Goal: Transaction & Acquisition: Book appointment/travel/reservation

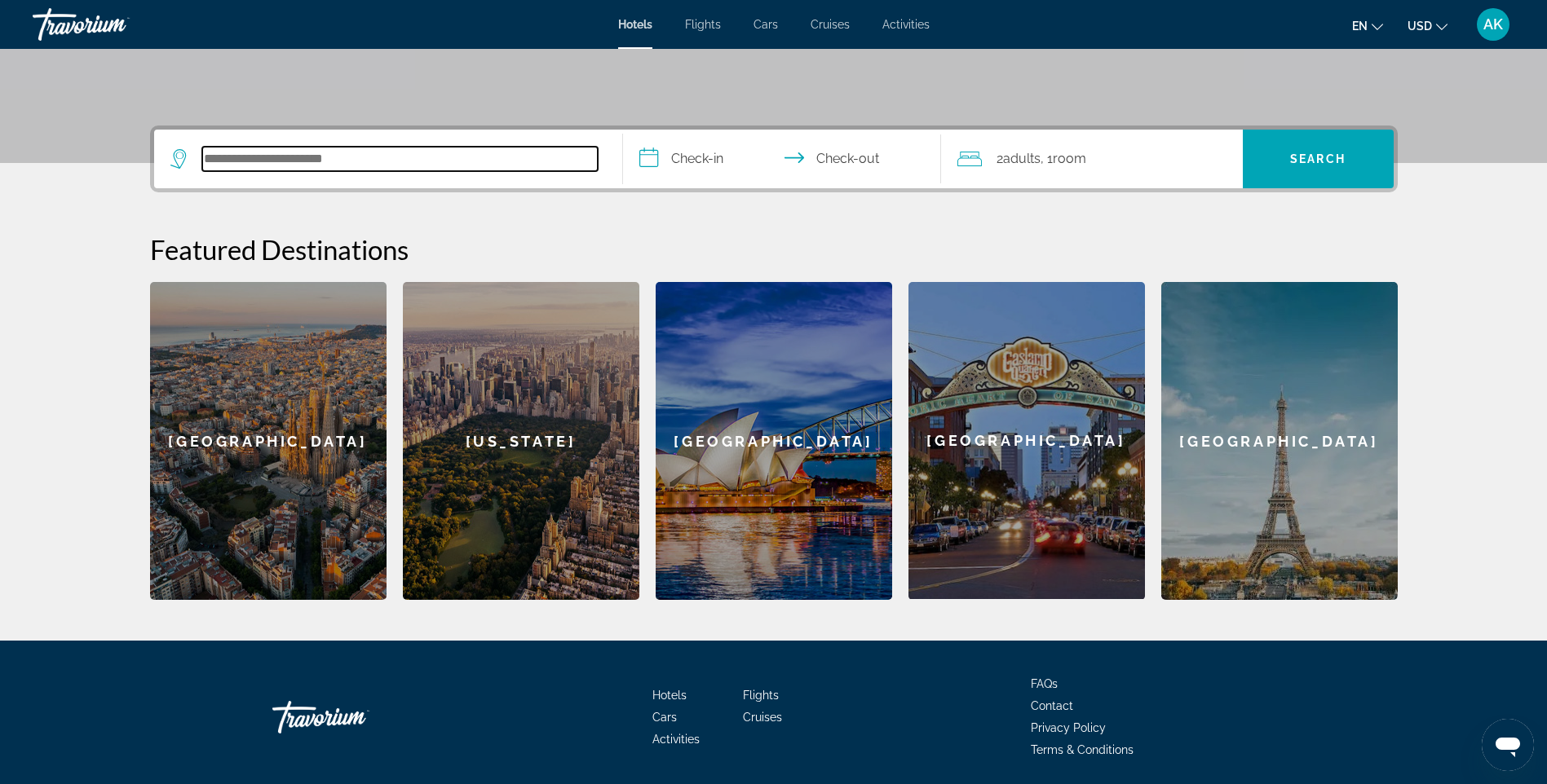
click at [316, 164] on input "Search hotel destination" at bounding box center [399, 158] width 395 height 25
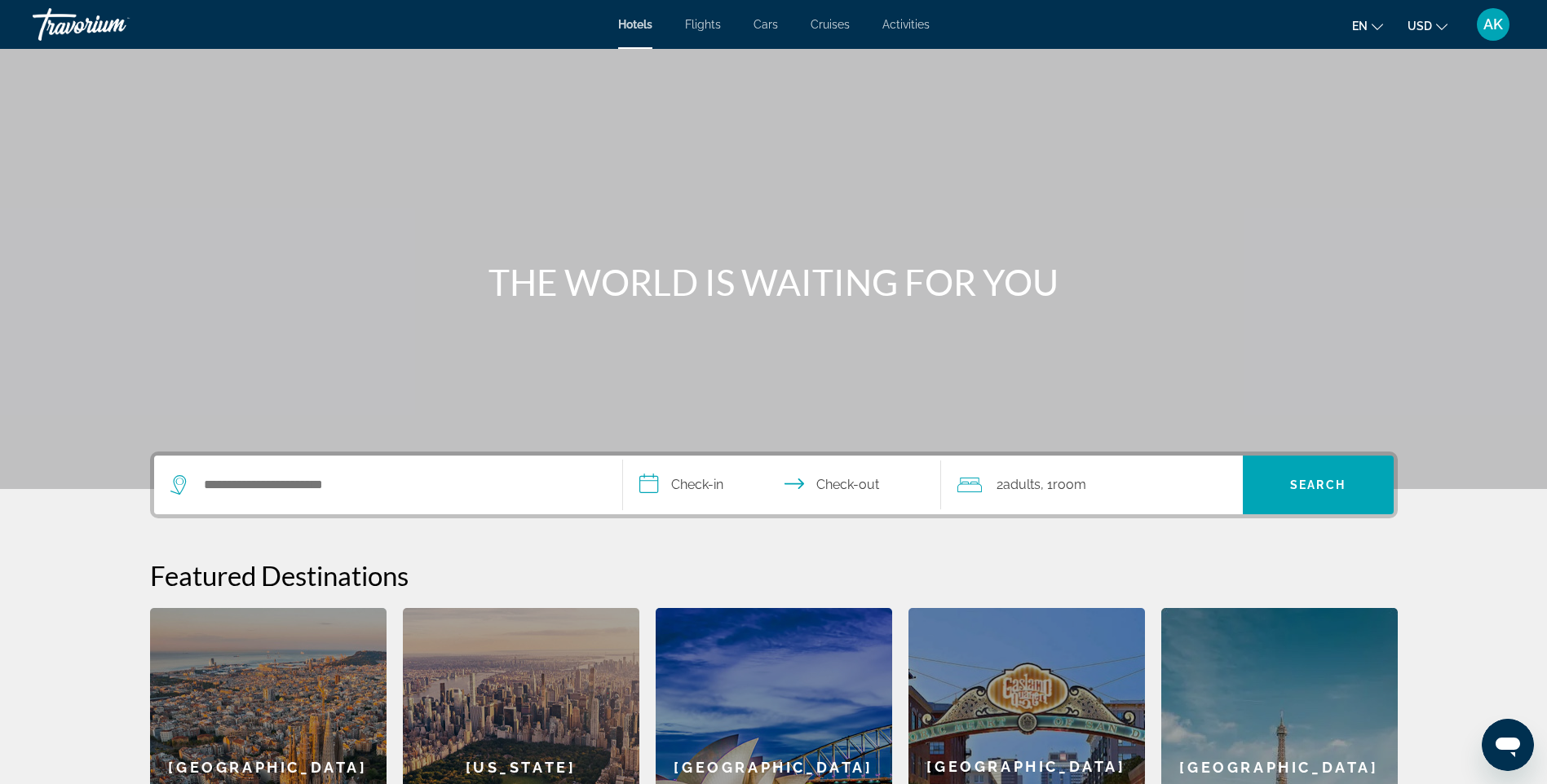
click at [77, 22] on div "Travorium" at bounding box center [114, 24] width 163 height 43
click at [72, 21] on div "Travorium" at bounding box center [114, 24] width 163 height 43
click at [1507, 27] on div "AK" at bounding box center [1493, 24] width 33 height 33
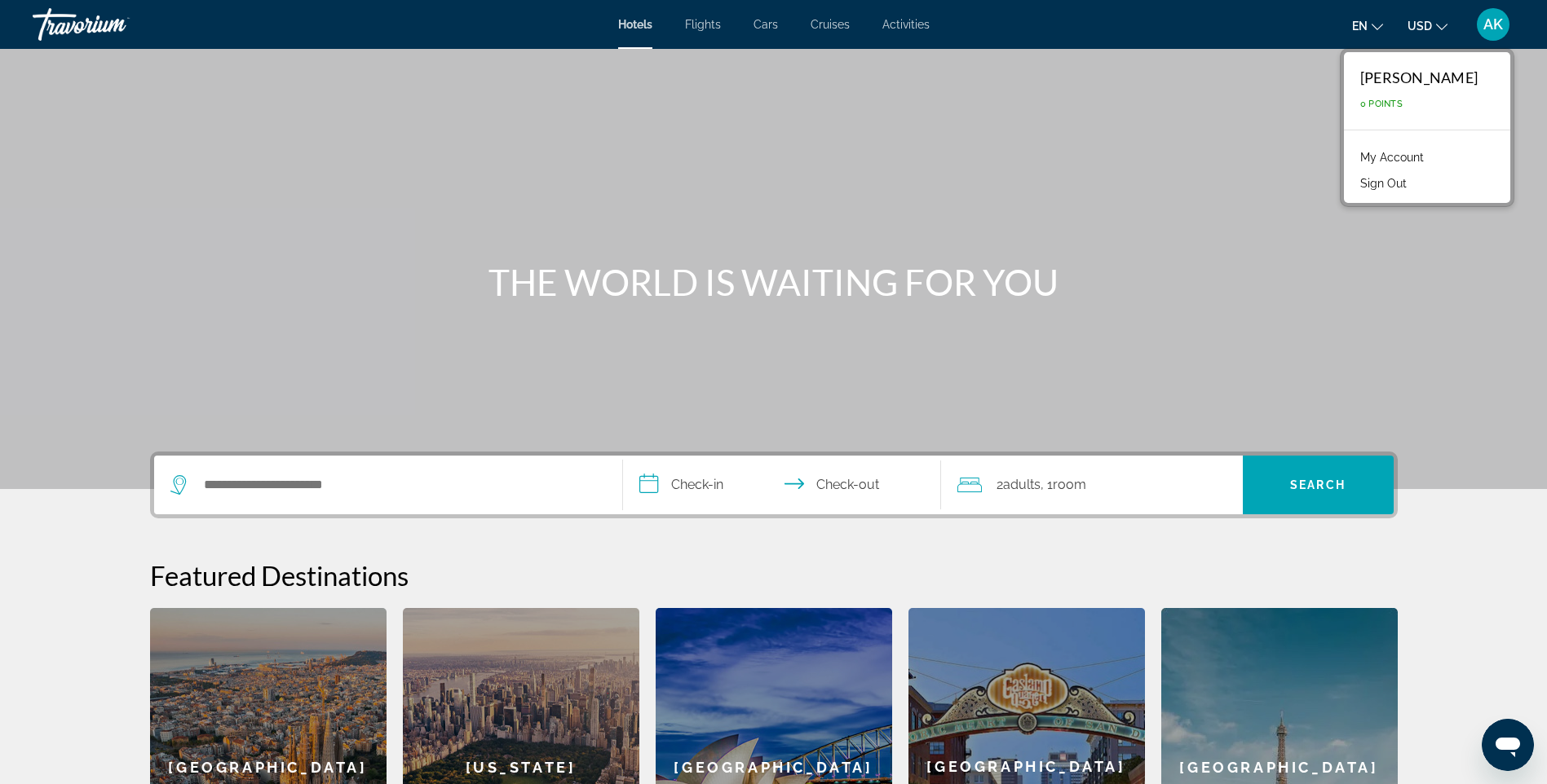
click at [1426, 156] on link "My Account" at bounding box center [1392, 156] width 80 height 21
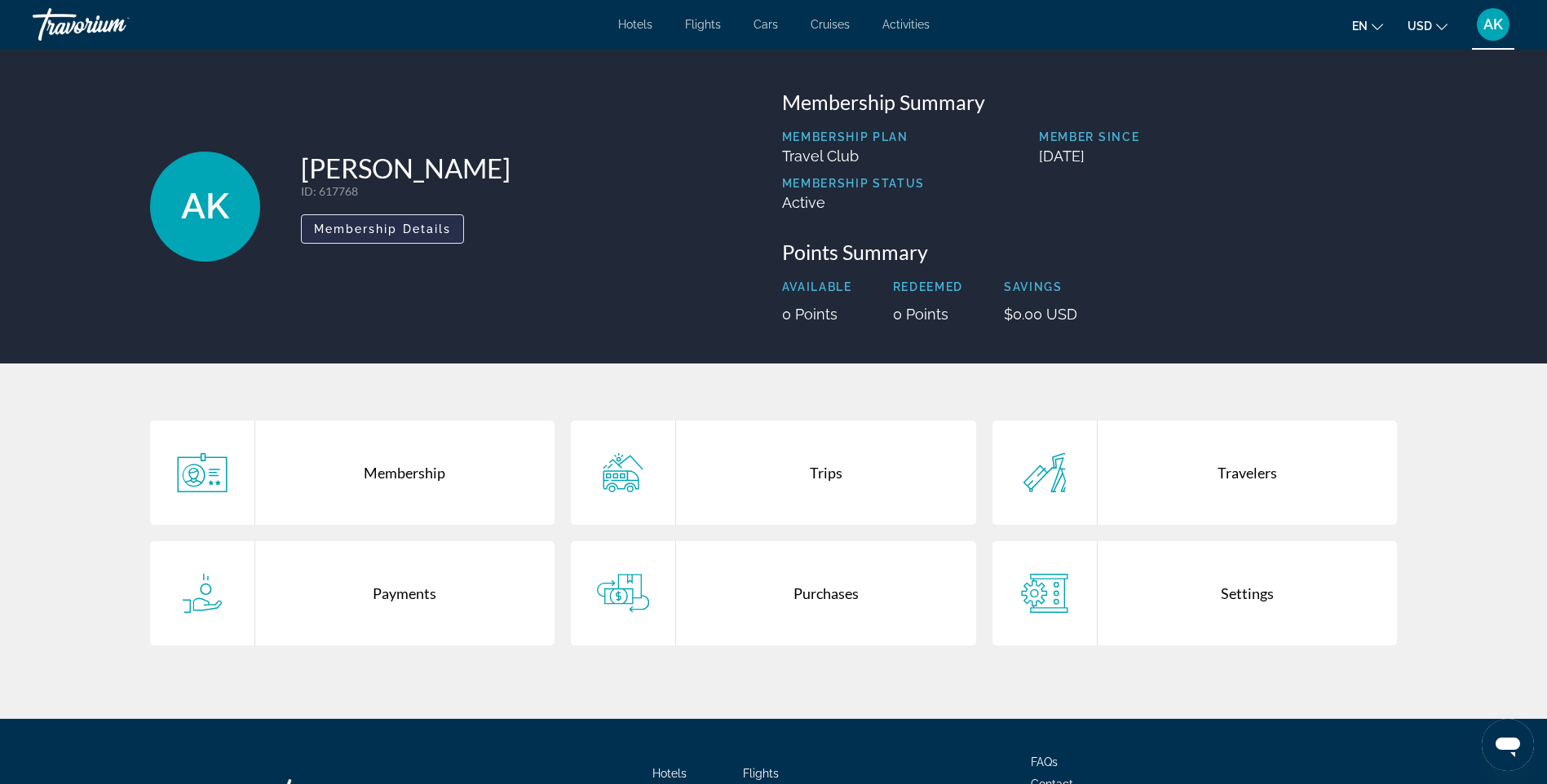
click at [370, 237] on span "Main content" at bounding box center [383, 230] width 162 height 40
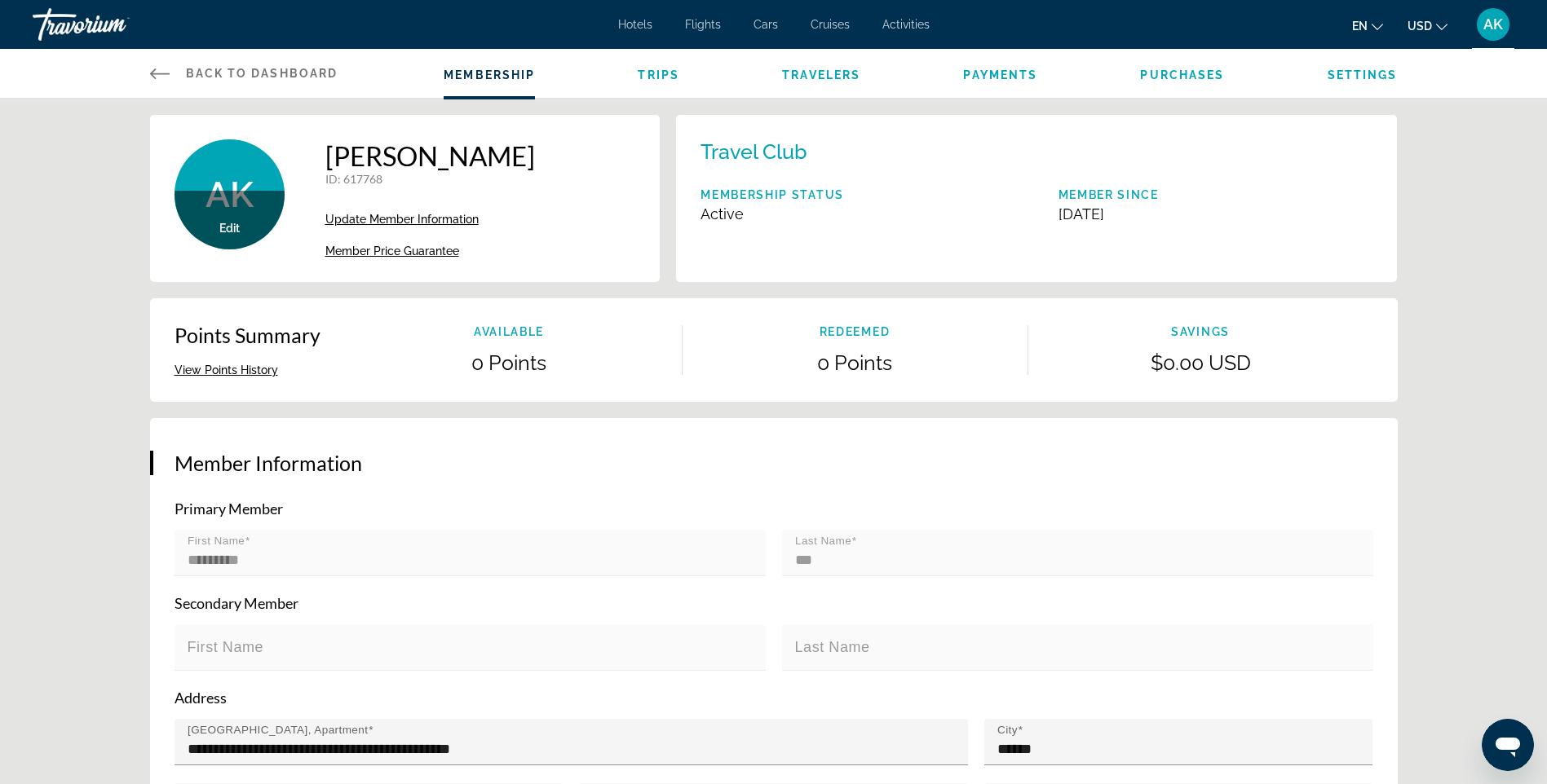
click at [1499, 27] on span "AK" at bounding box center [1494, 24] width 20 height 16
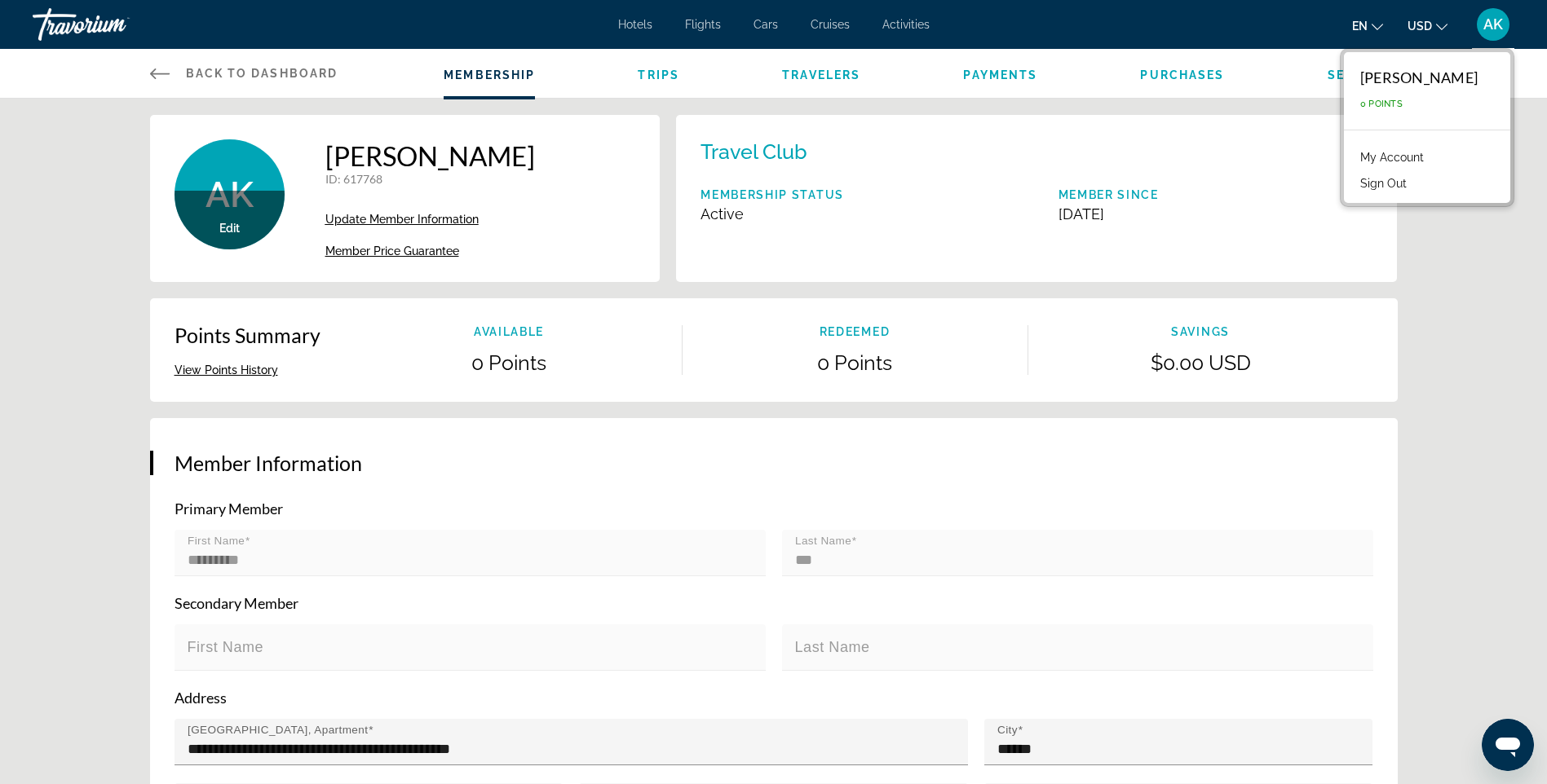
click at [1390, 159] on link "My Account" at bounding box center [1392, 156] width 80 height 21
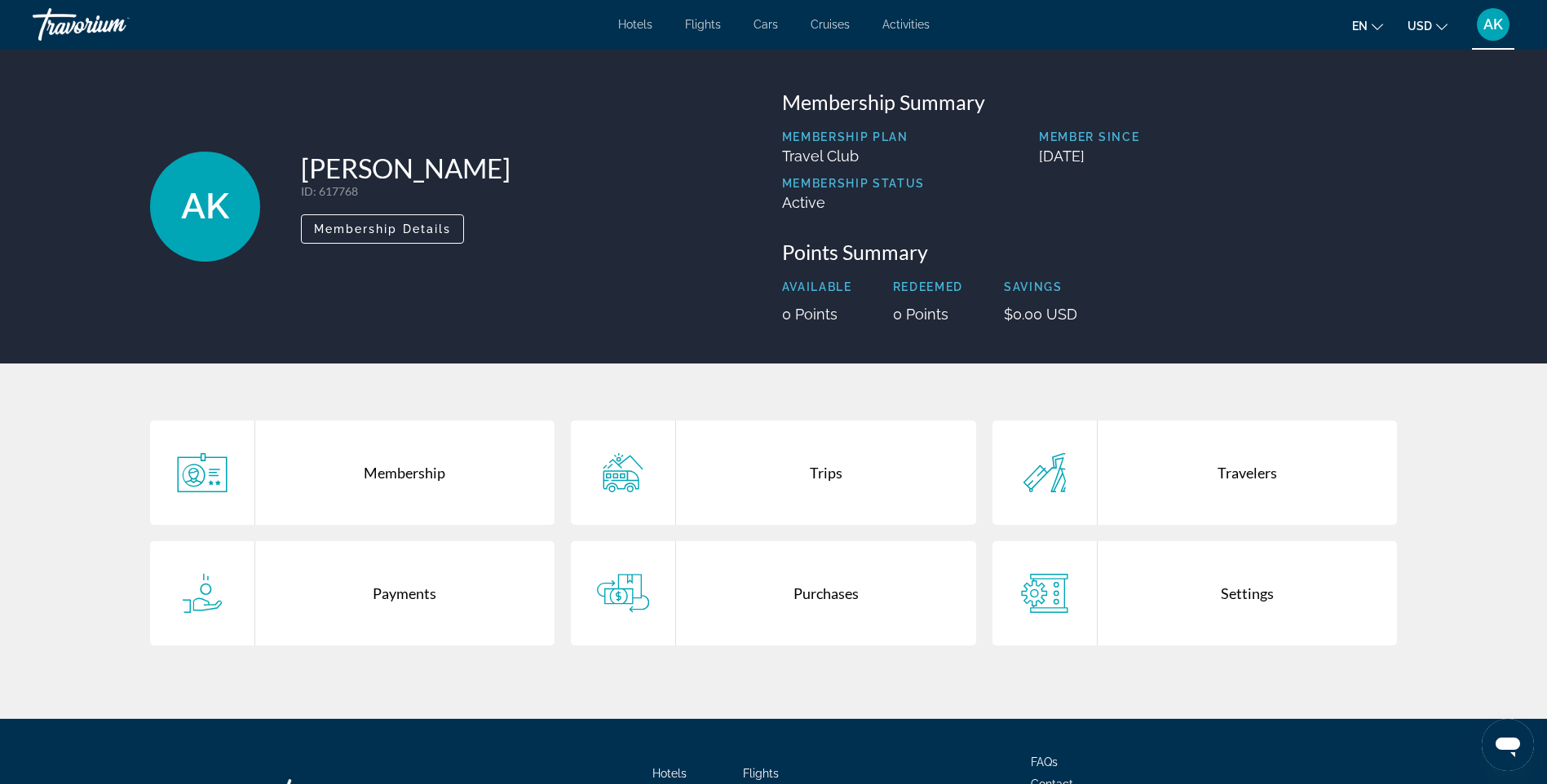
click at [1045, 481] on icon "Main content" at bounding box center [1044, 473] width 52 height 40
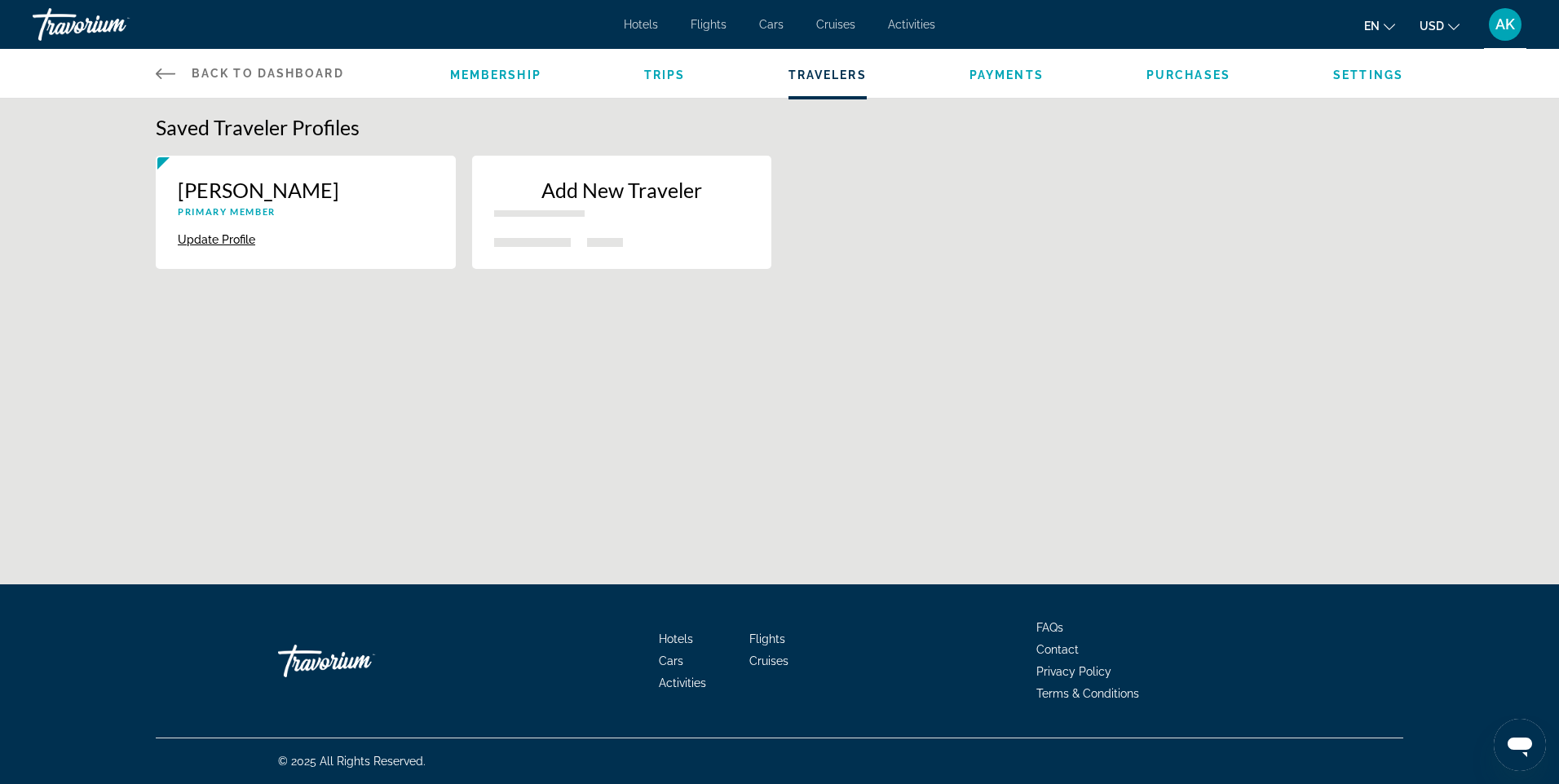
click at [668, 81] on span "Trips" at bounding box center [665, 74] width 42 height 13
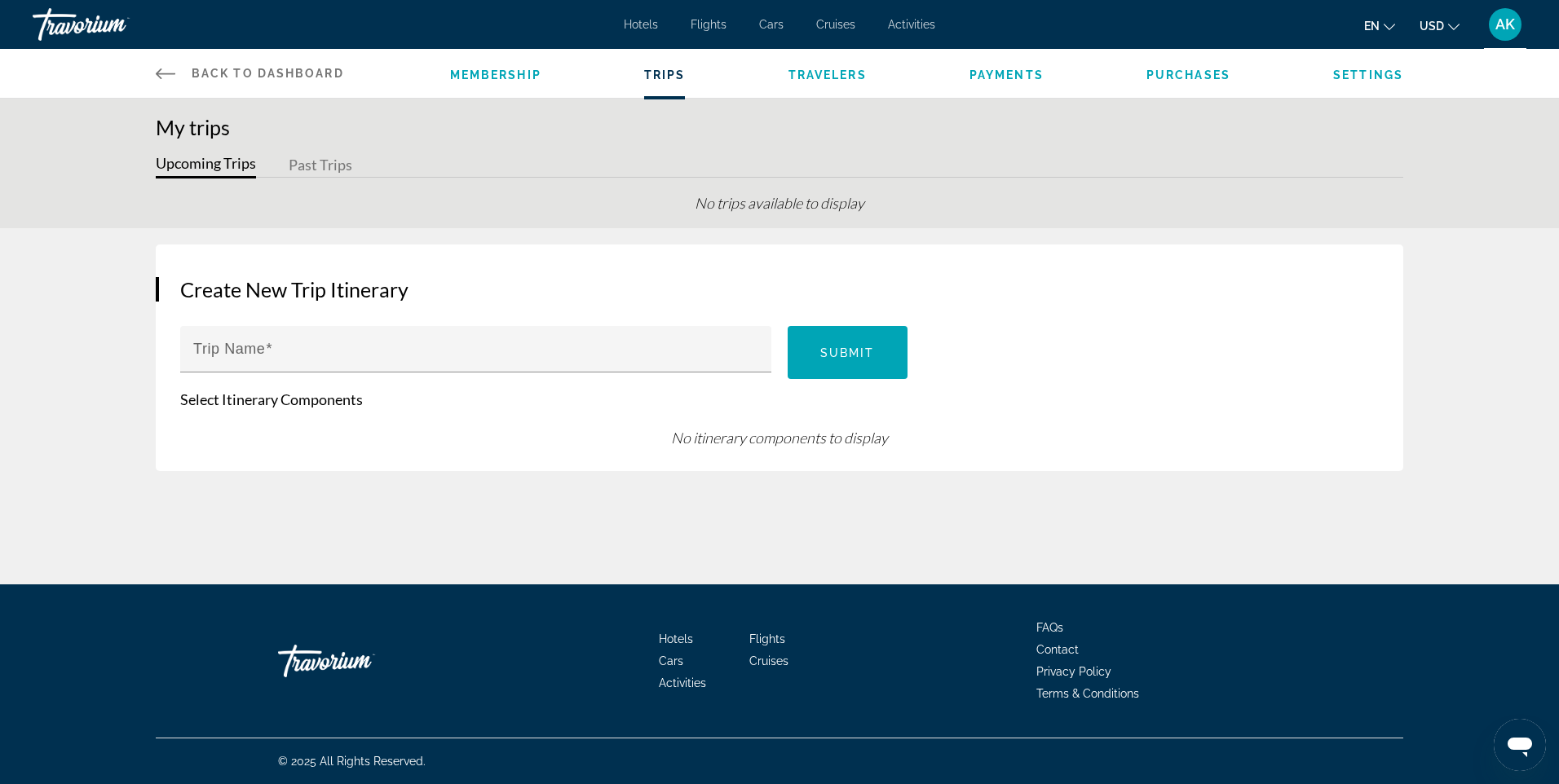
click at [205, 71] on span "Back to Dashboard" at bounding box center [267, 73] width 153 height 13
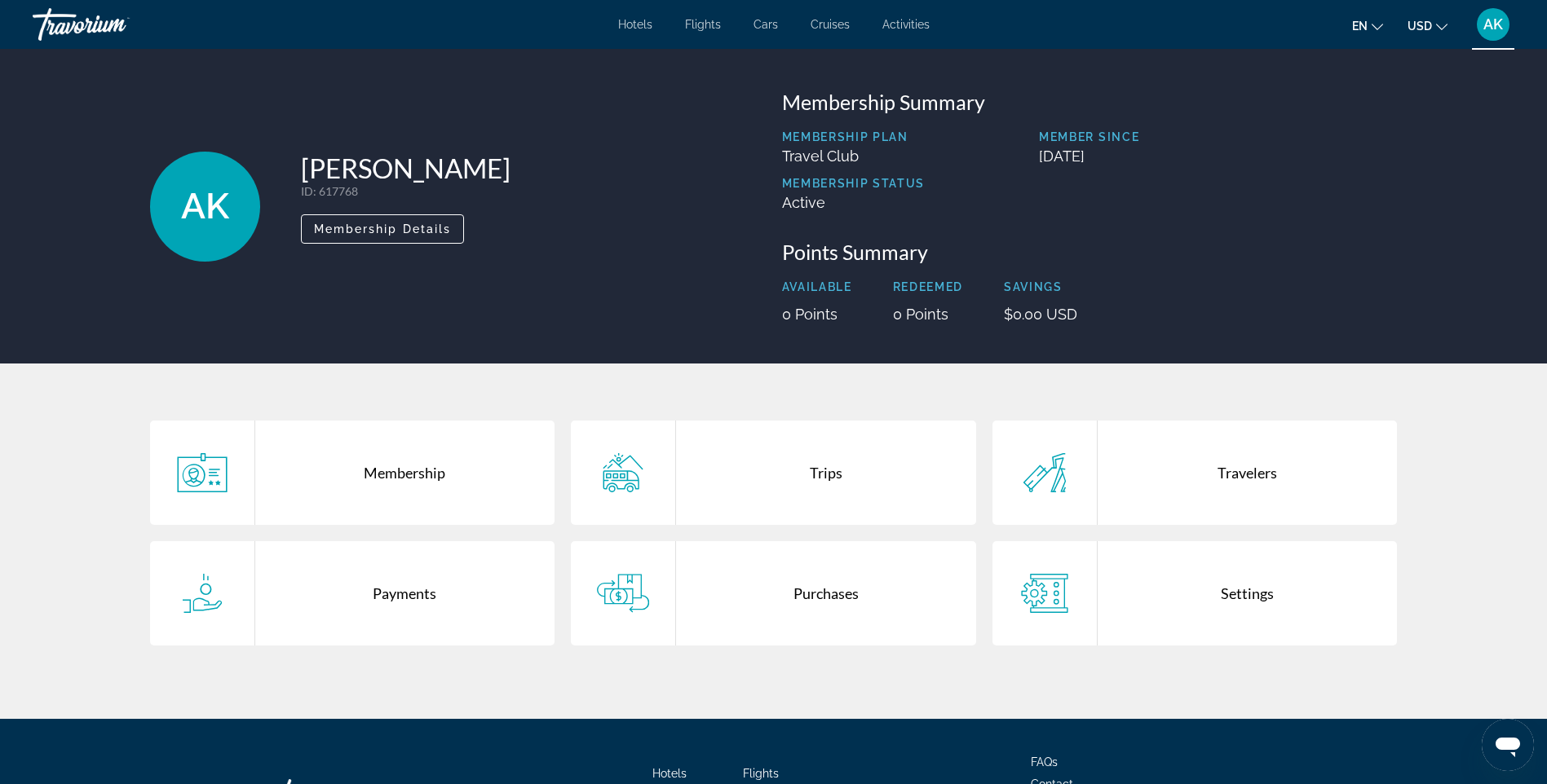
click at [193, 210] on span "AK" at bounding box center [205, 206] width 49 height 43
click at [1518, 21] on div "Hotels Flights Cars Cruises Activities Hotels Flights Cars Cruises Activities e…" at bounding box center [774, 24] width 1547 height 43
click at [1497, 21] on span "AK" at bounding box center [1494, 24] width 20 height 16
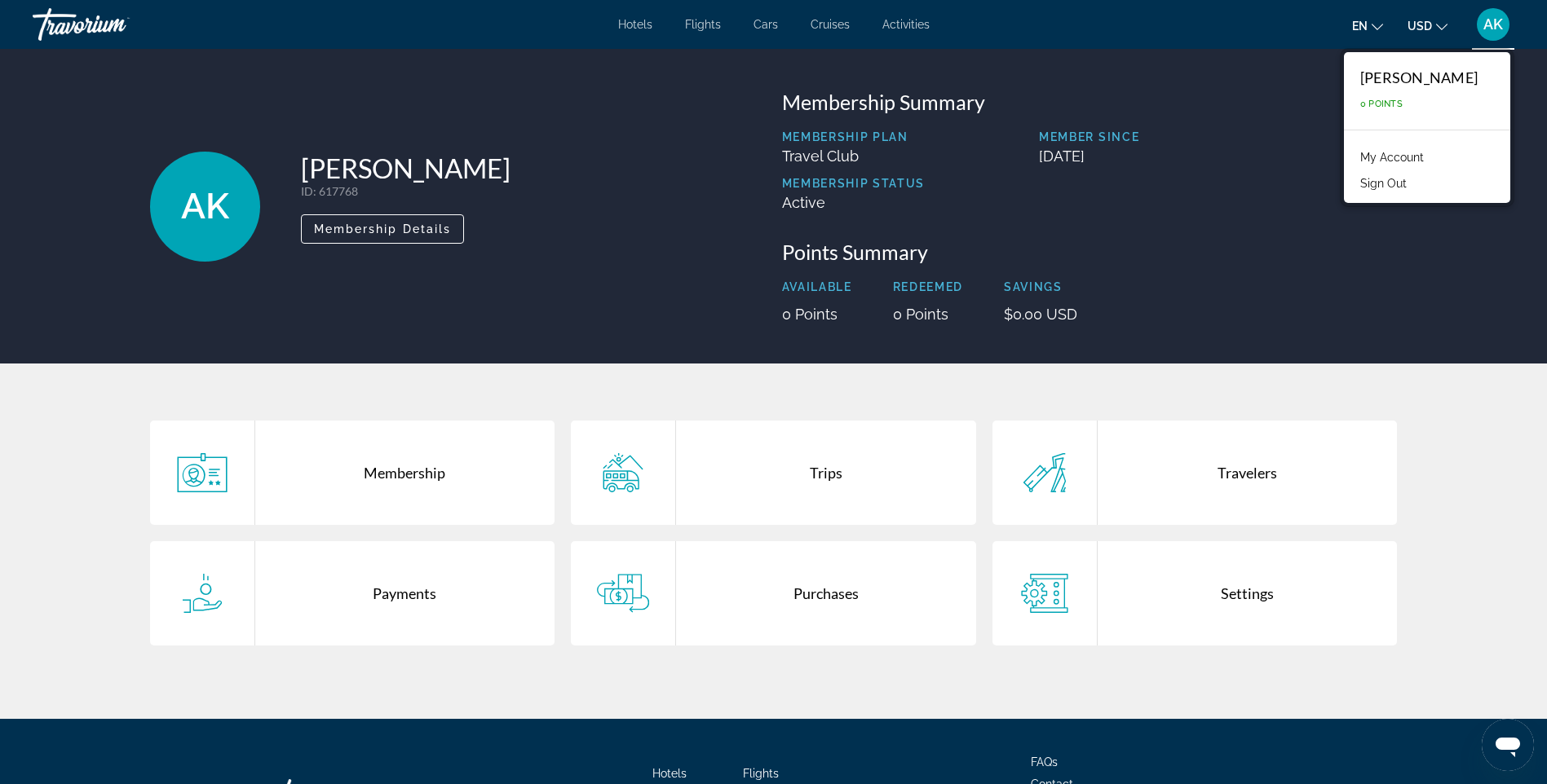
click at [1438, 76] on div "Anzhelika Kim" at bounding box center [1418, 77] width 118 height 18
click at [71, 25] on div "Travorium" at bounding box center [114, 24] width 163 height 43
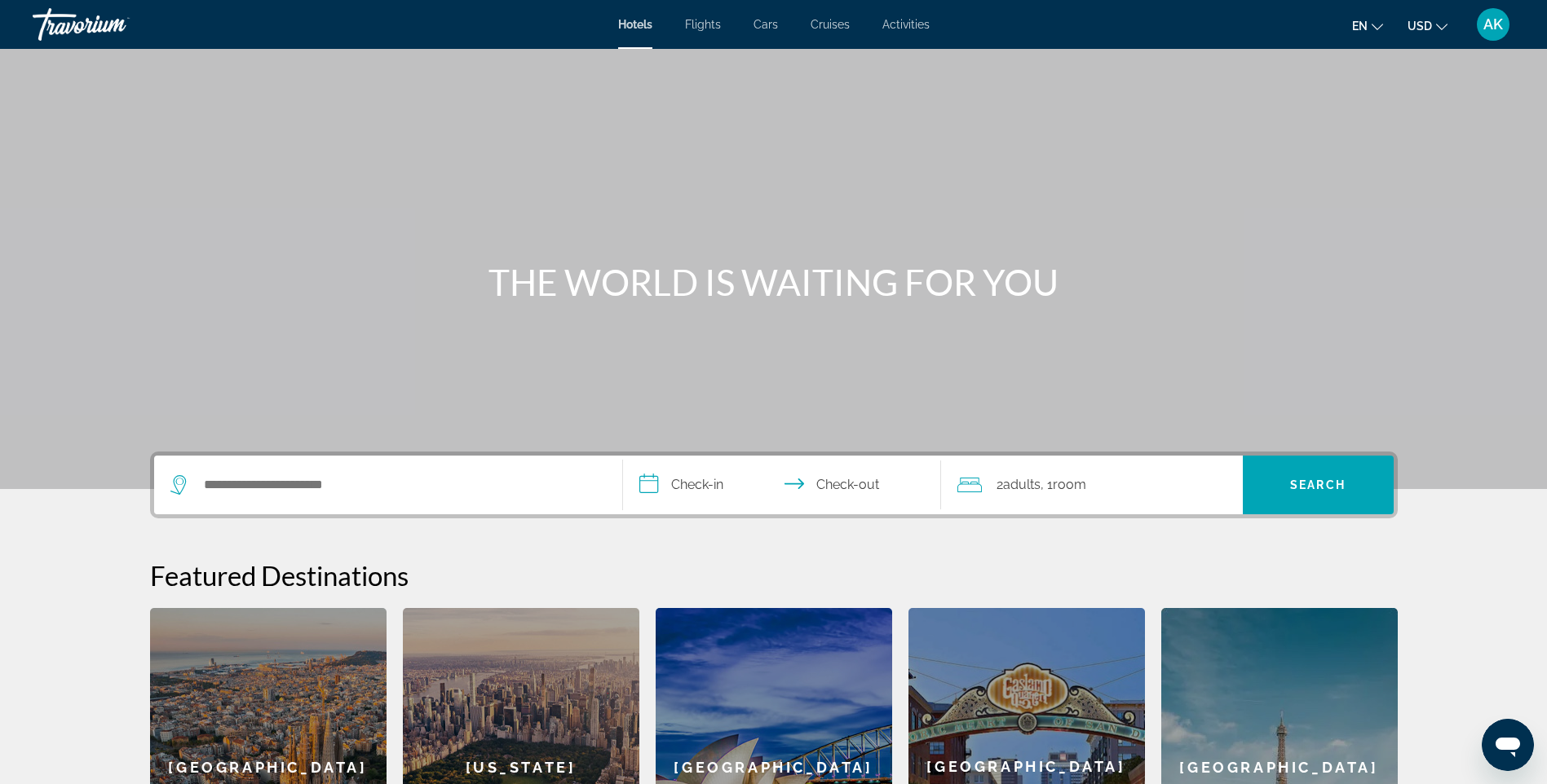
click at [630, 373] on div "Main content" at bounding box center [774, 245] width 1547 height 489
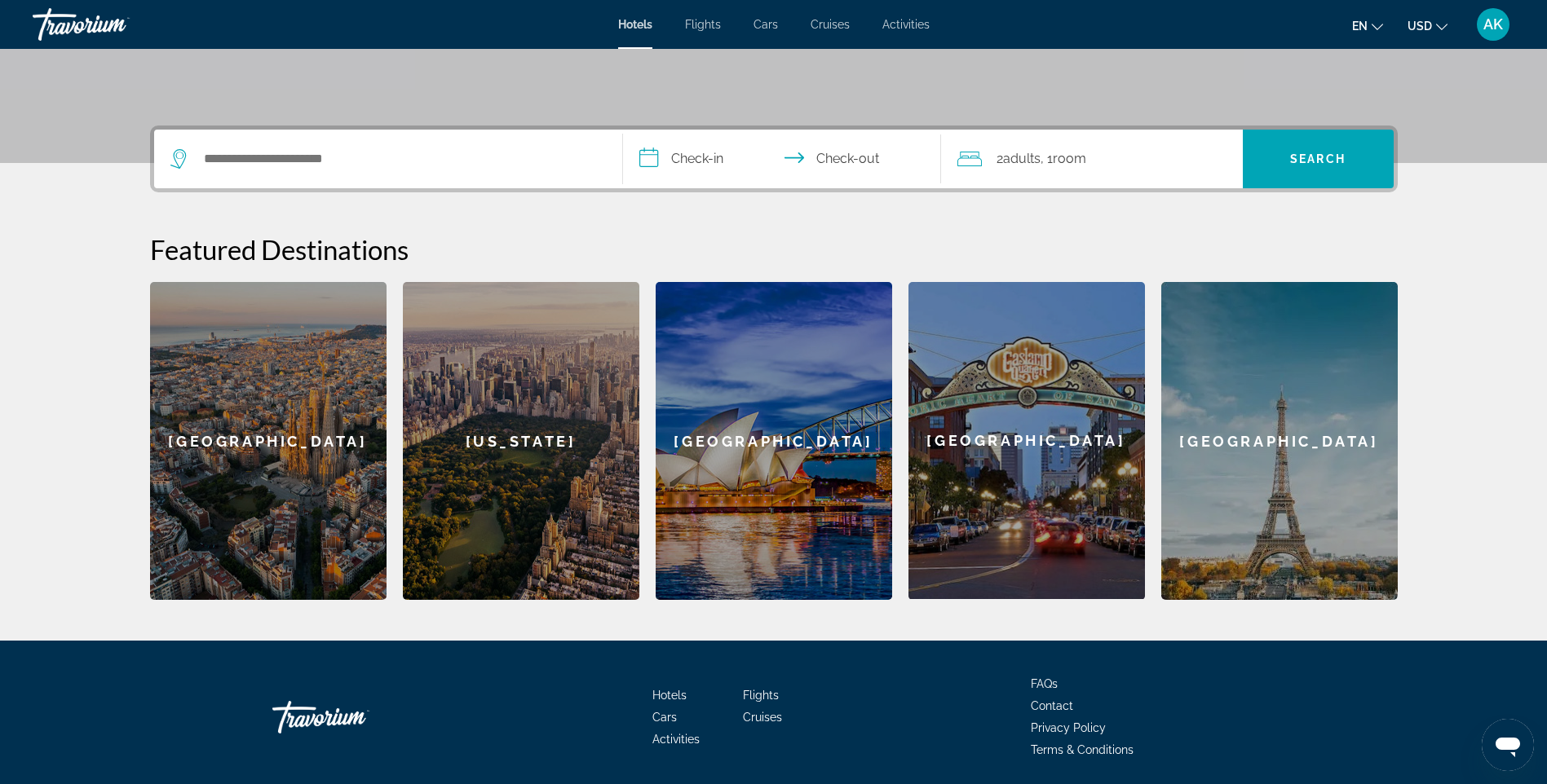
scroll to position [382, 0]
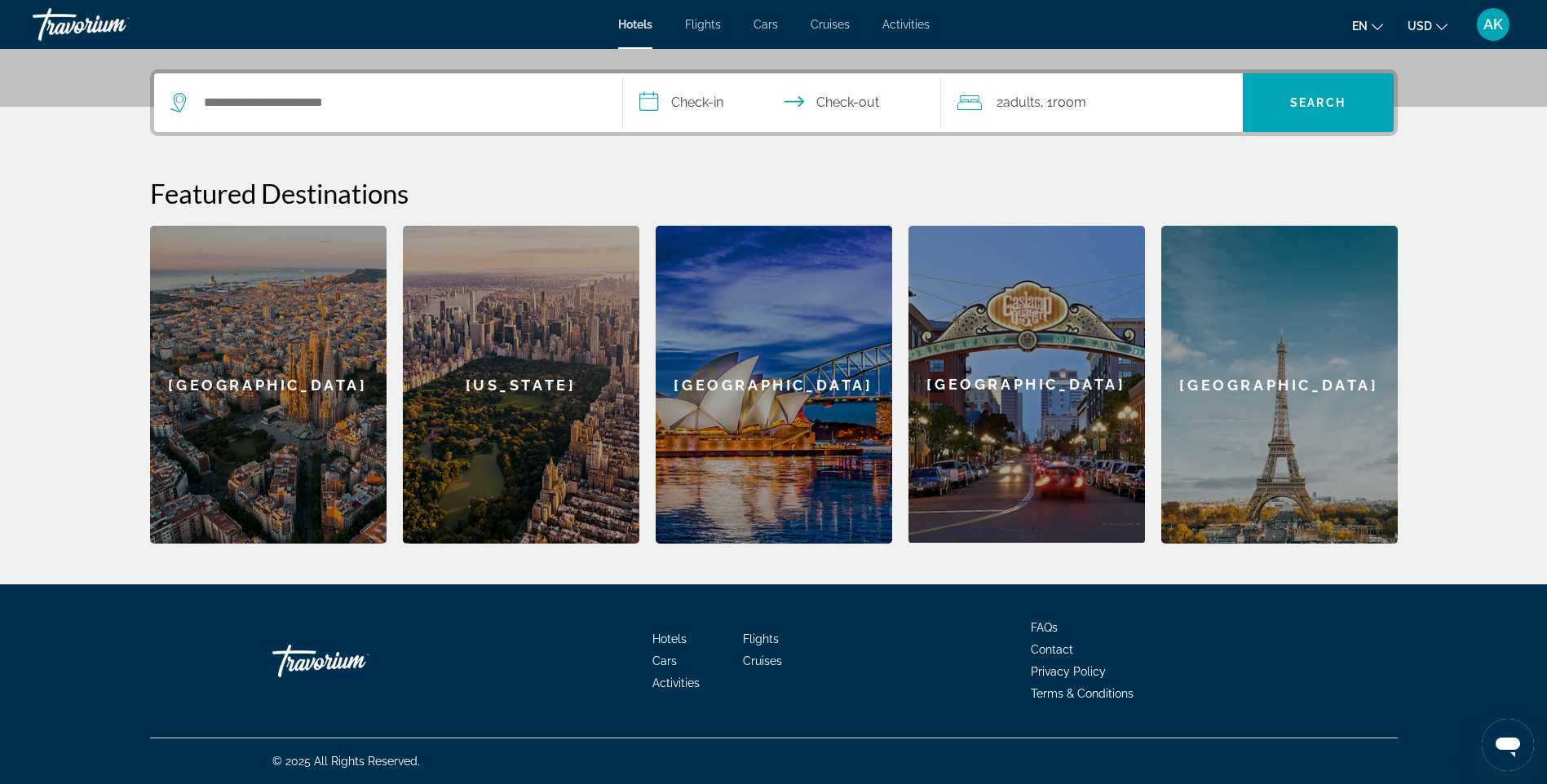
click at [308, 662] on div "Go Home" at bounding box center [354, 660] width 163 height 49
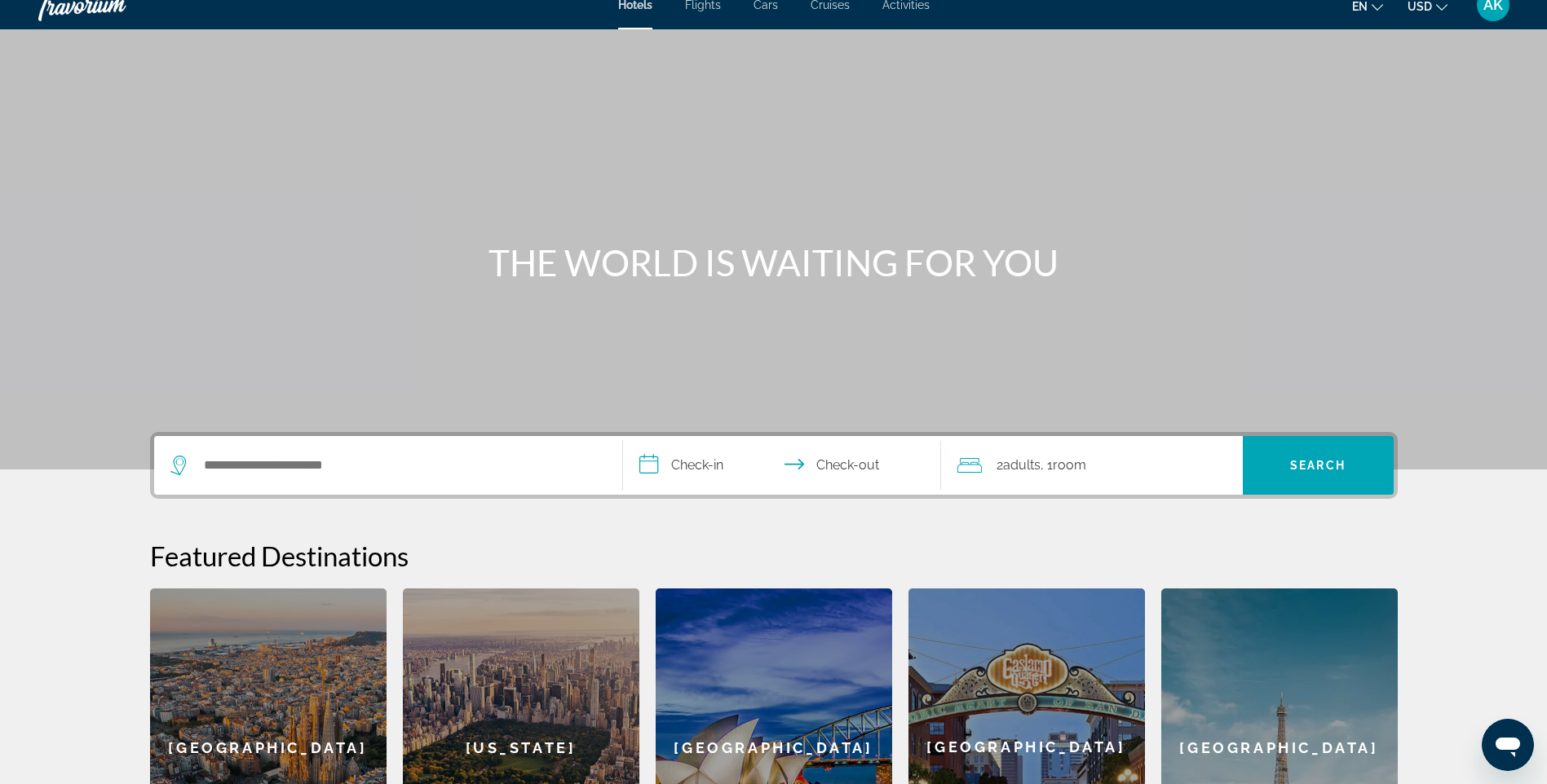
scroll to position [0, 0]
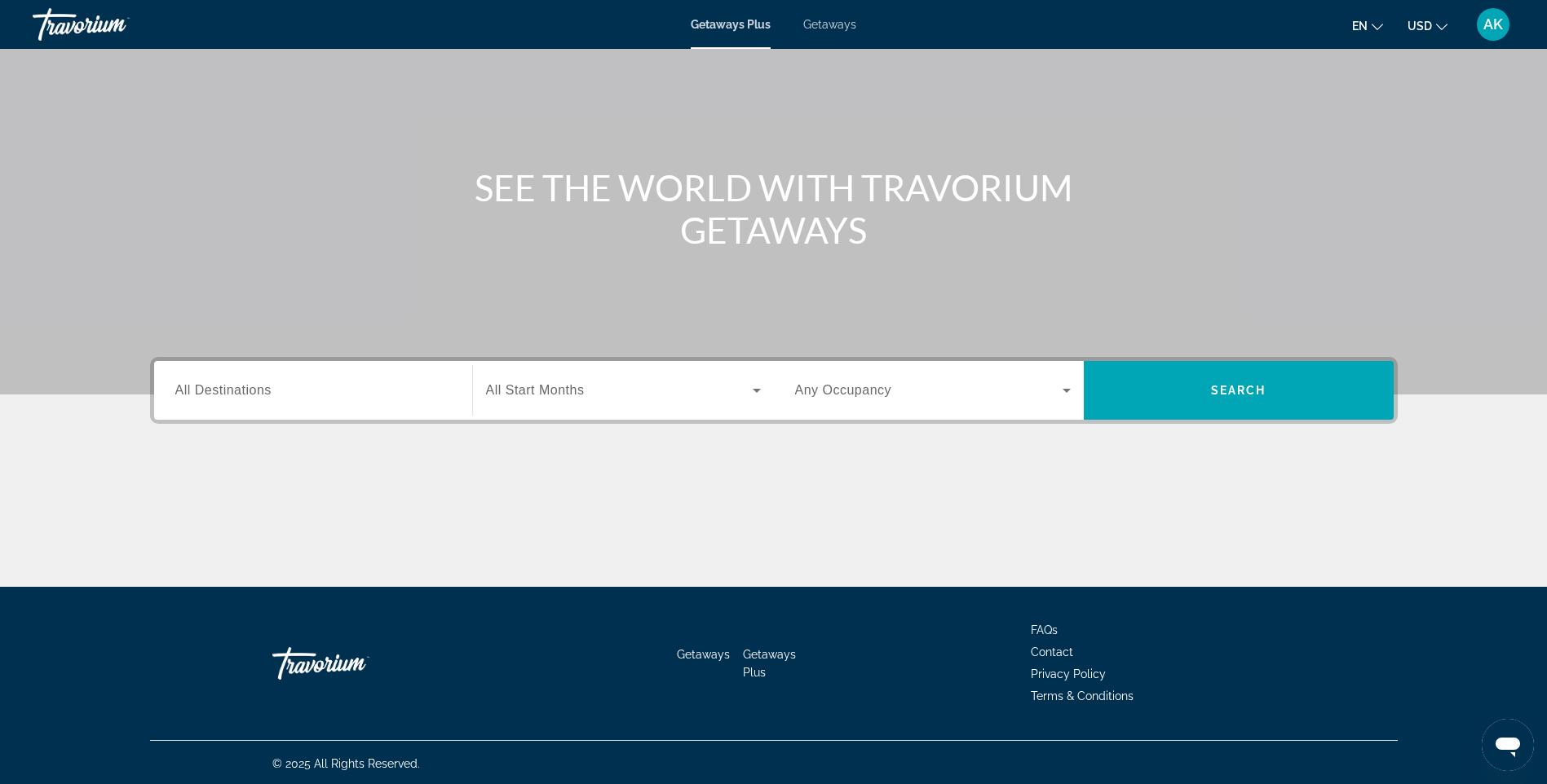
scroll to position [97, 0]
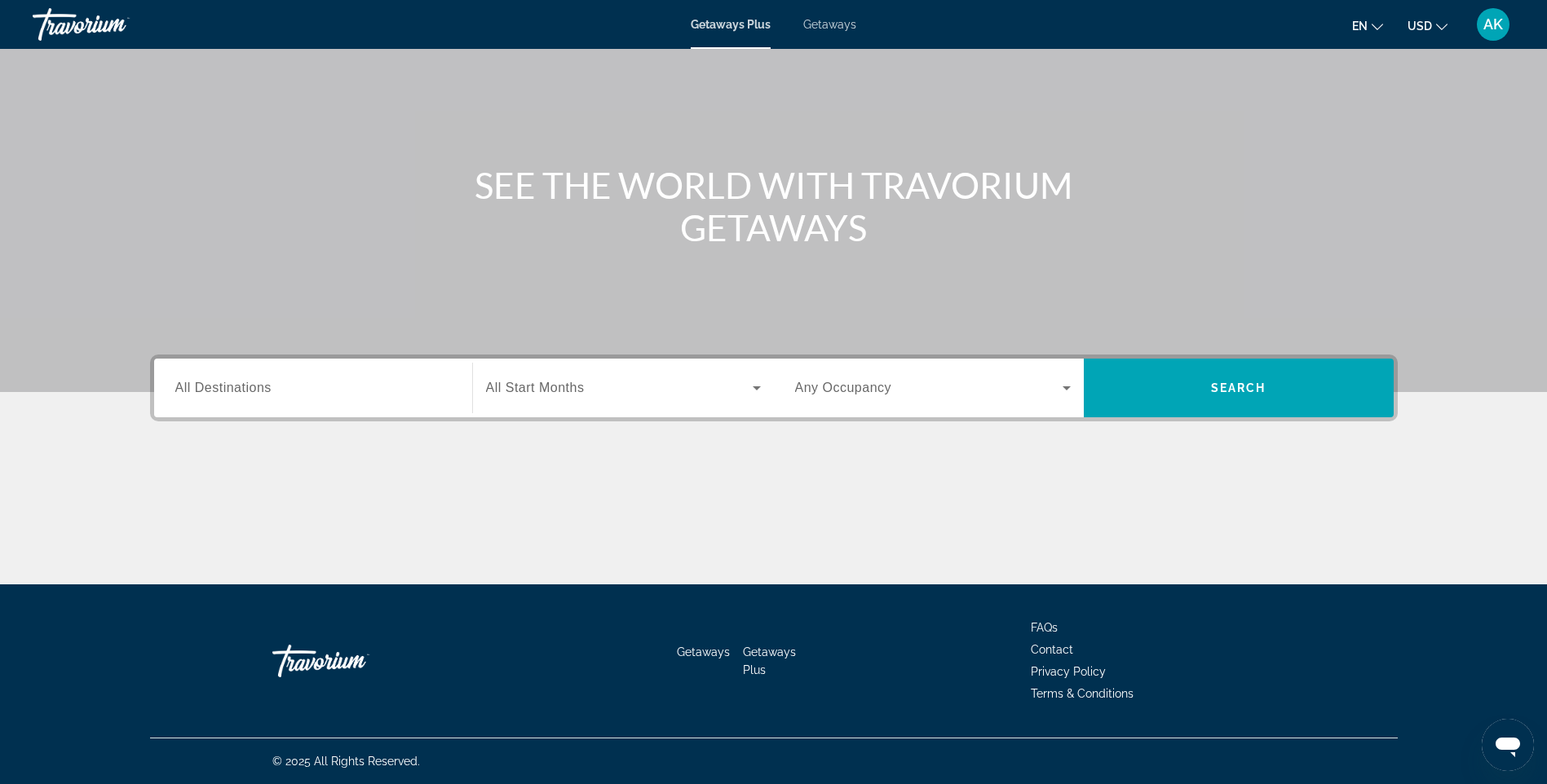
click at [547, 383] on span "All Start Months" at bounding box center [536, 388] width 99 height 14
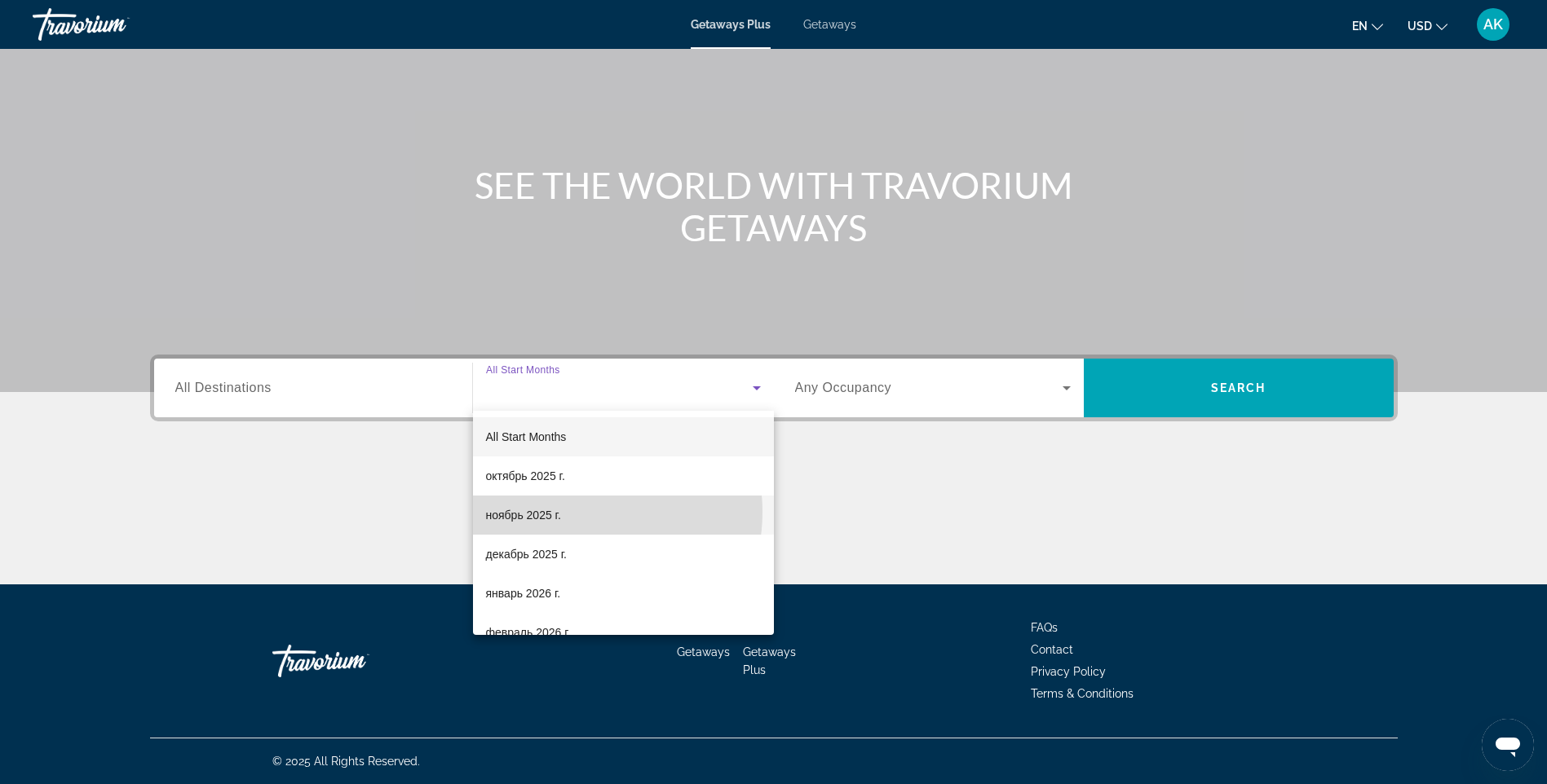
click at [570, 512] on mat-option "ноябрь 2025 г." at bounding box center [624, 516] width 301 height 40
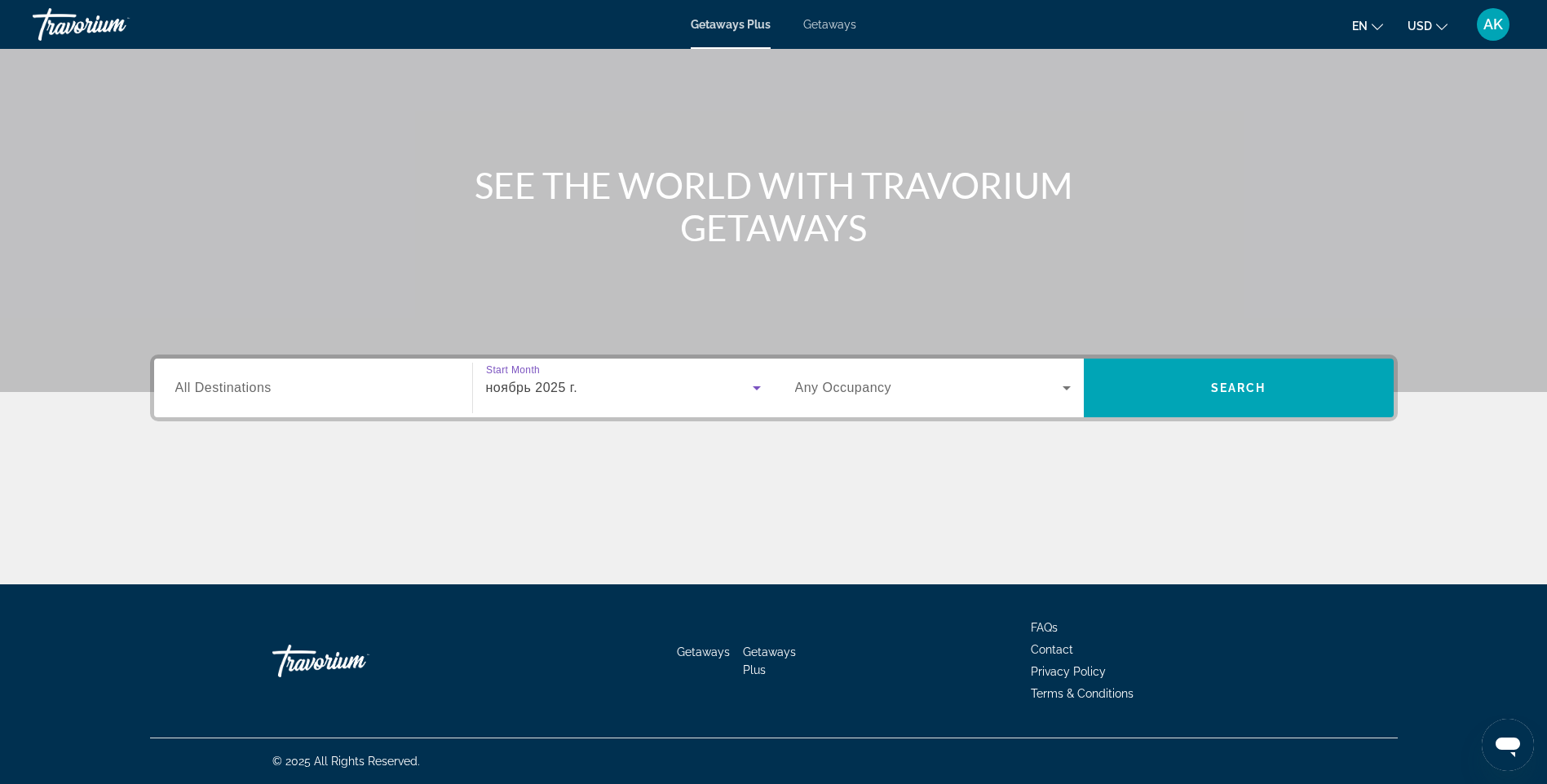
click at [857, 388] on span "Any Occupancy" at bounding box center [844, 388] width 97 height 14
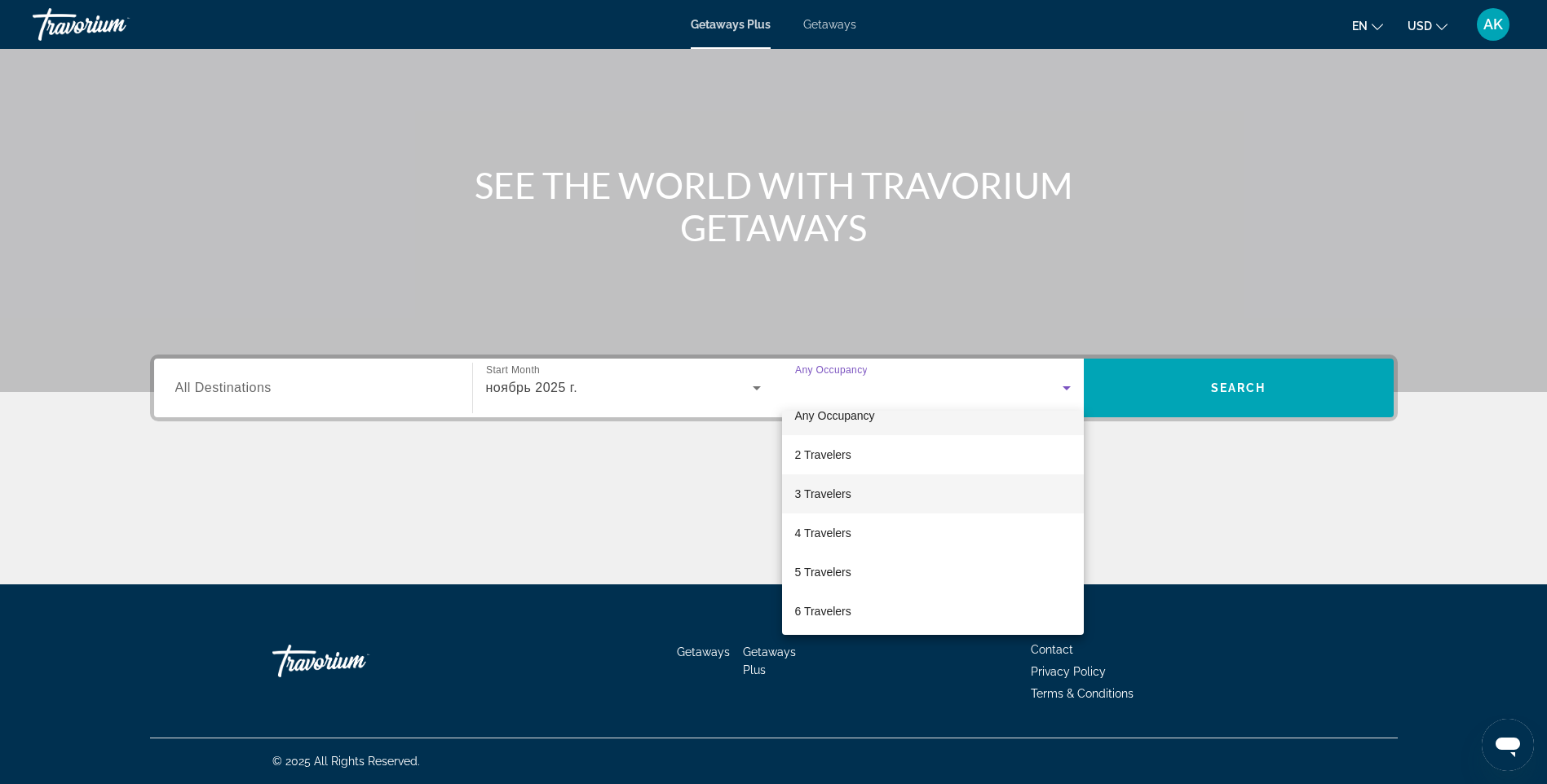
scroll to position [0, 0]
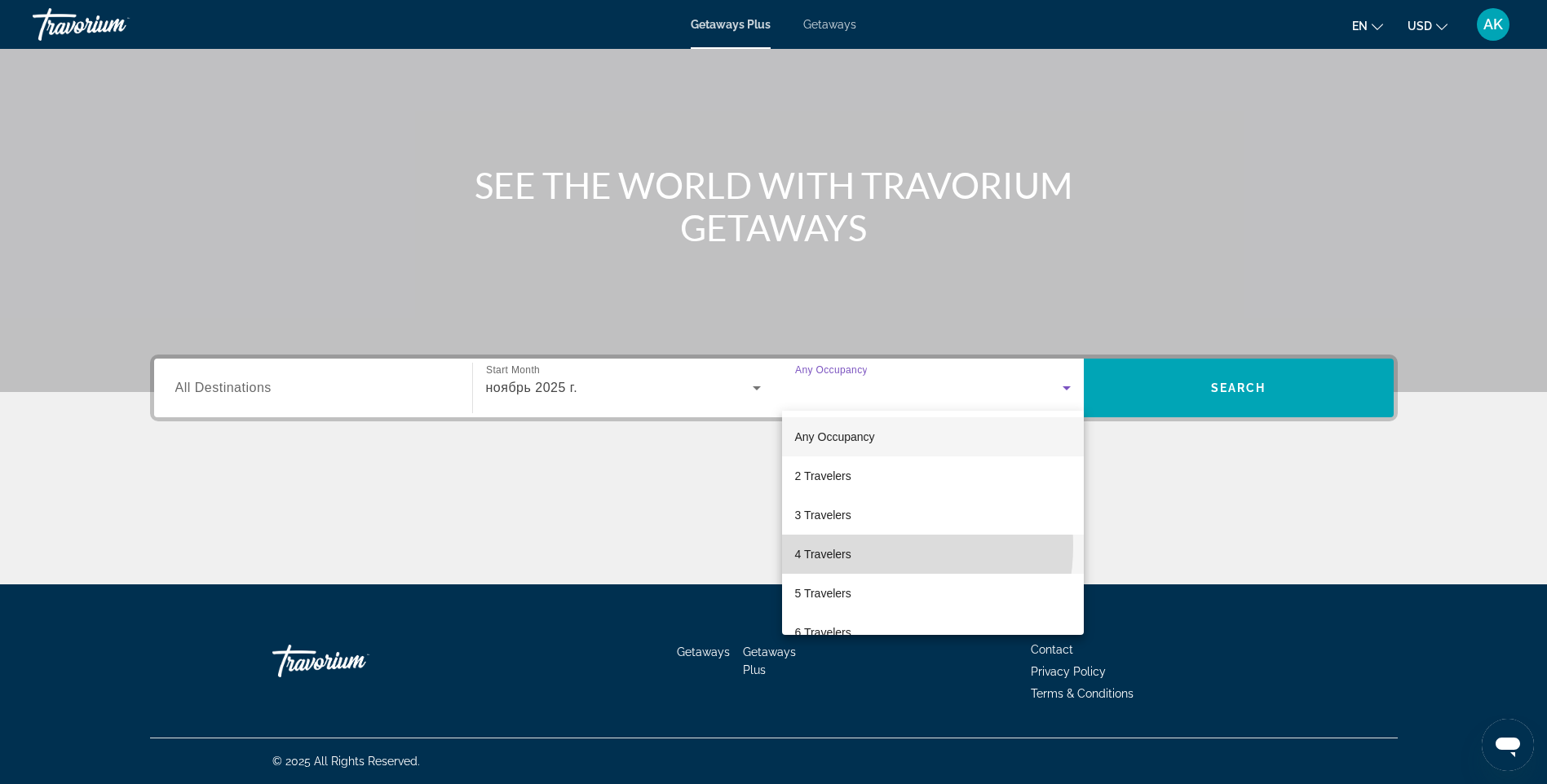
click at [849, 545] on span "4 Travelers" at bounding box center [823, 554] width 56 height 20
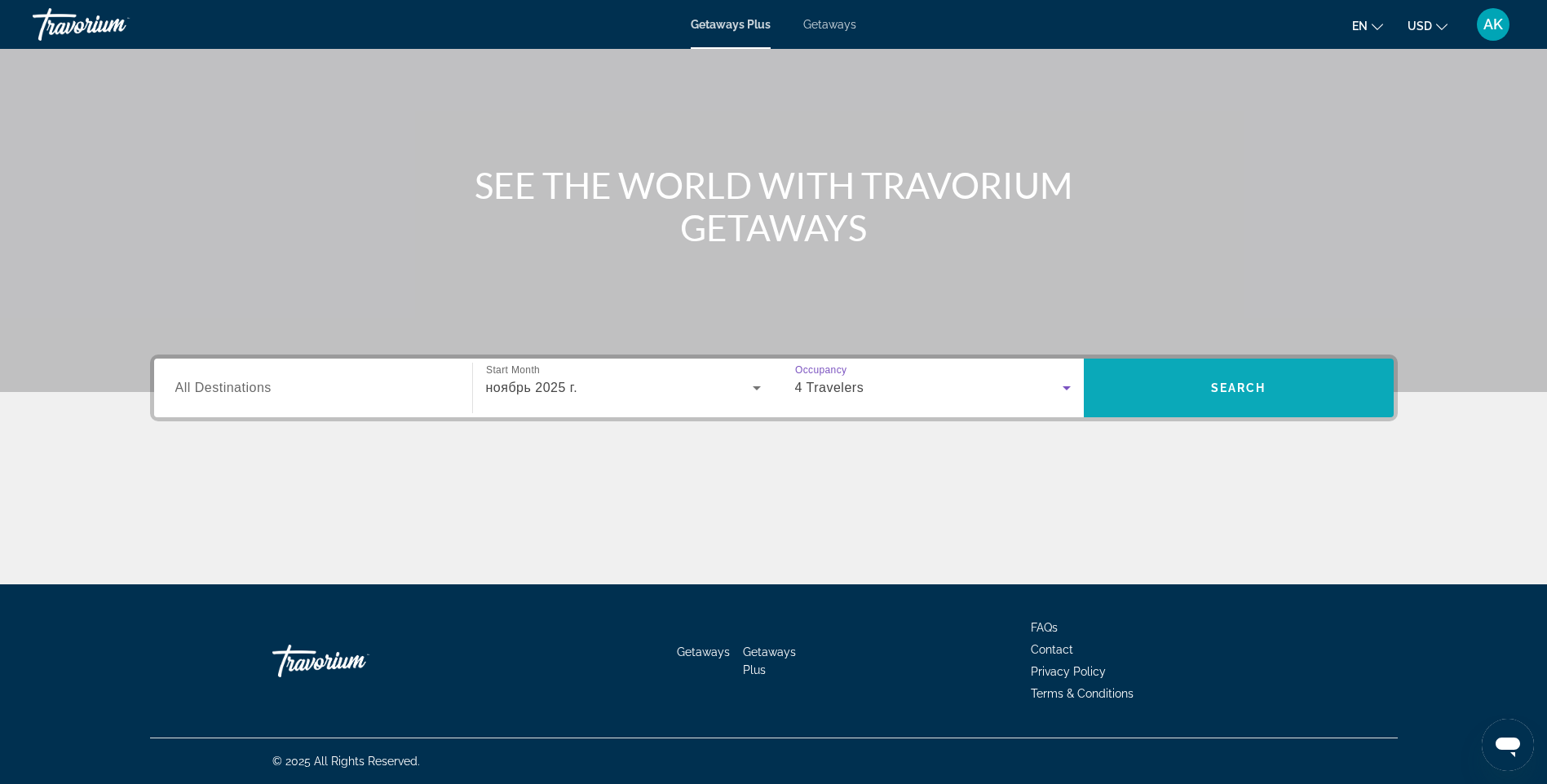
click at [1185, 380] on span "Search" at bounding box center [1238, 388] width 310 height 40
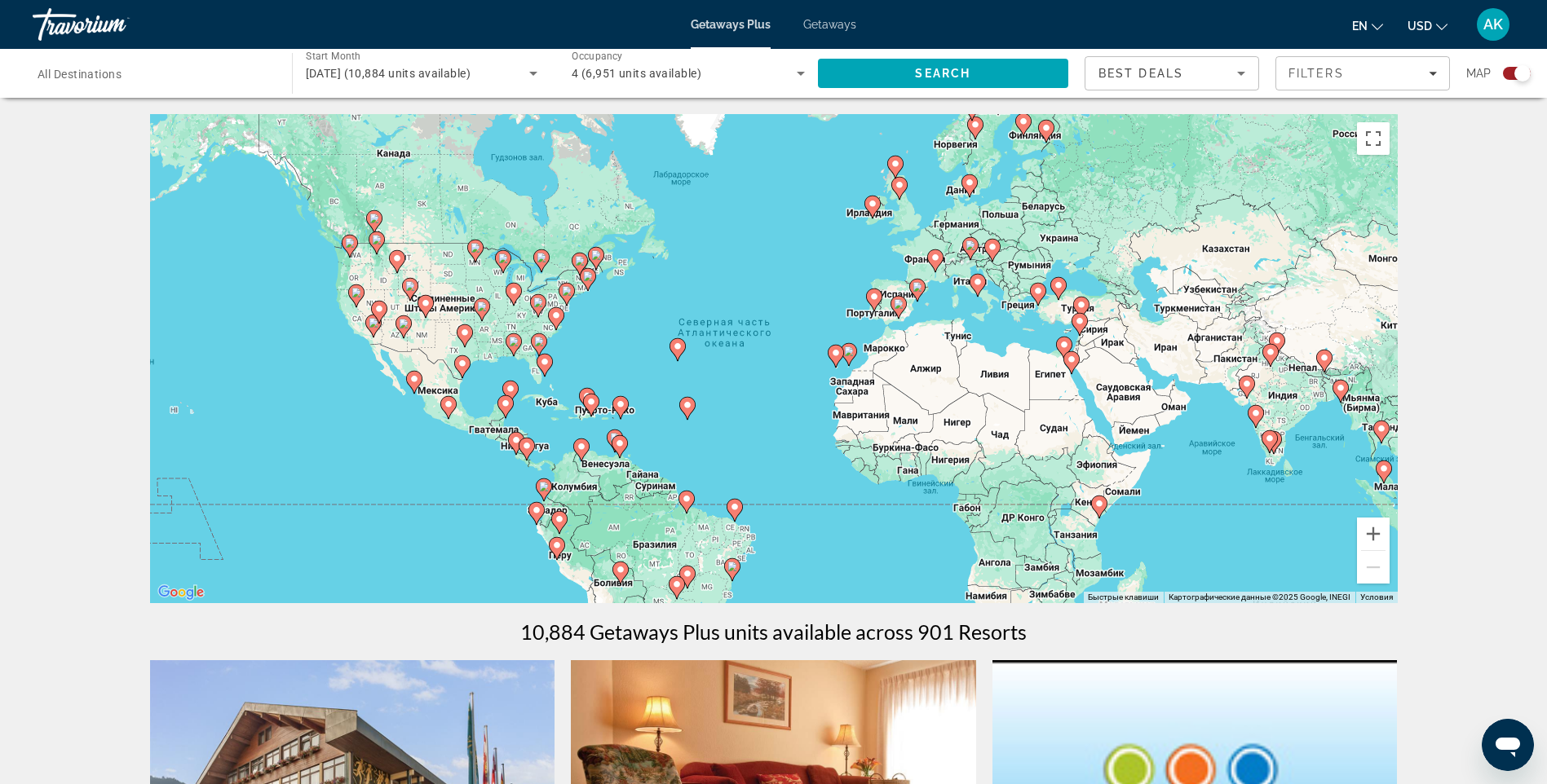
click at [1244, 71] on icon "Sort by" at bounding box center [1241, 73] width 20 height 20
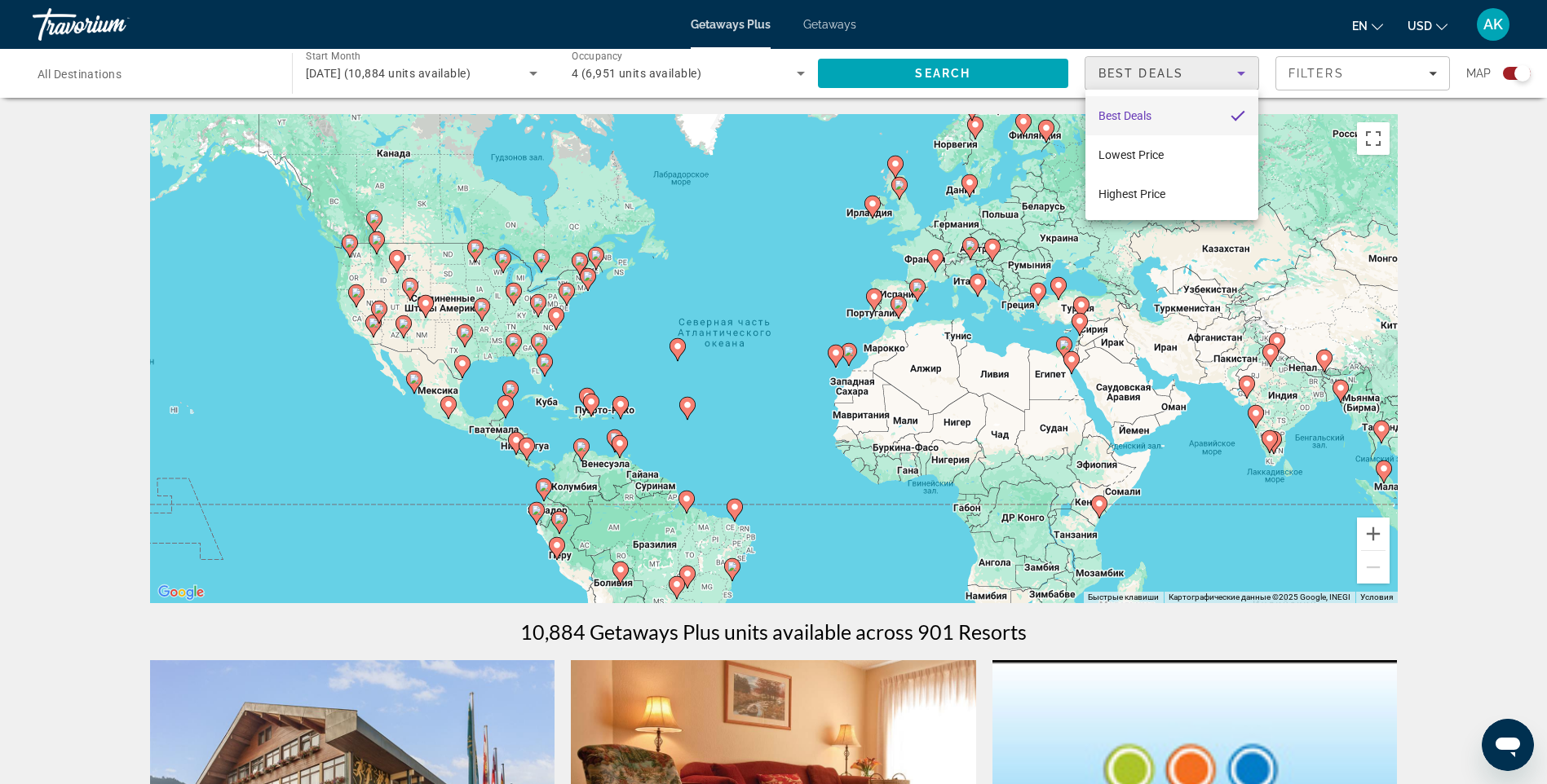
click at [1438, 71] on div at bounding box center [774, 392] width 1547 height 784
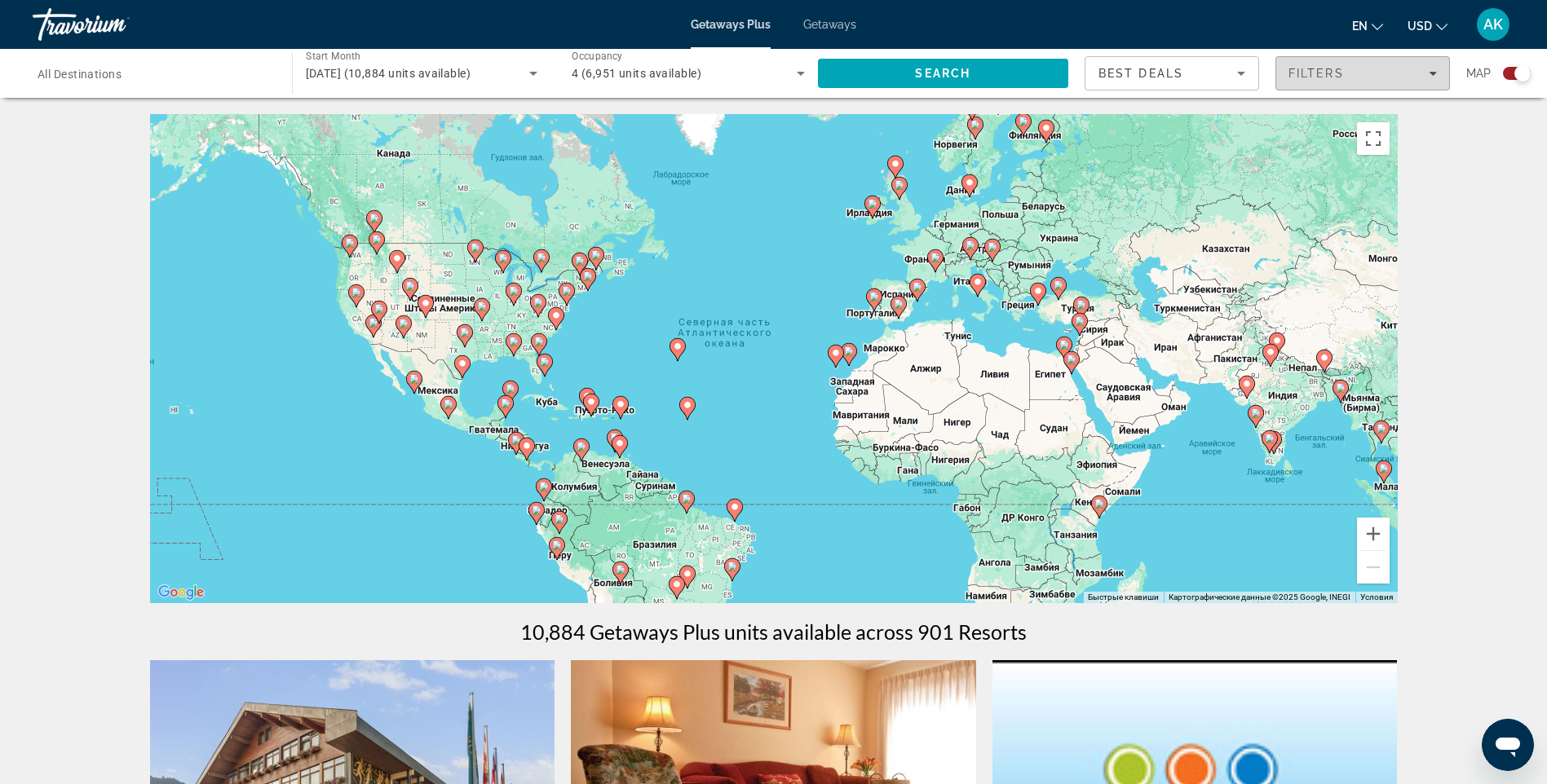
click at [1436, 71] on icon "Filters" at bounding box center [1433, 73] width 8 height 8
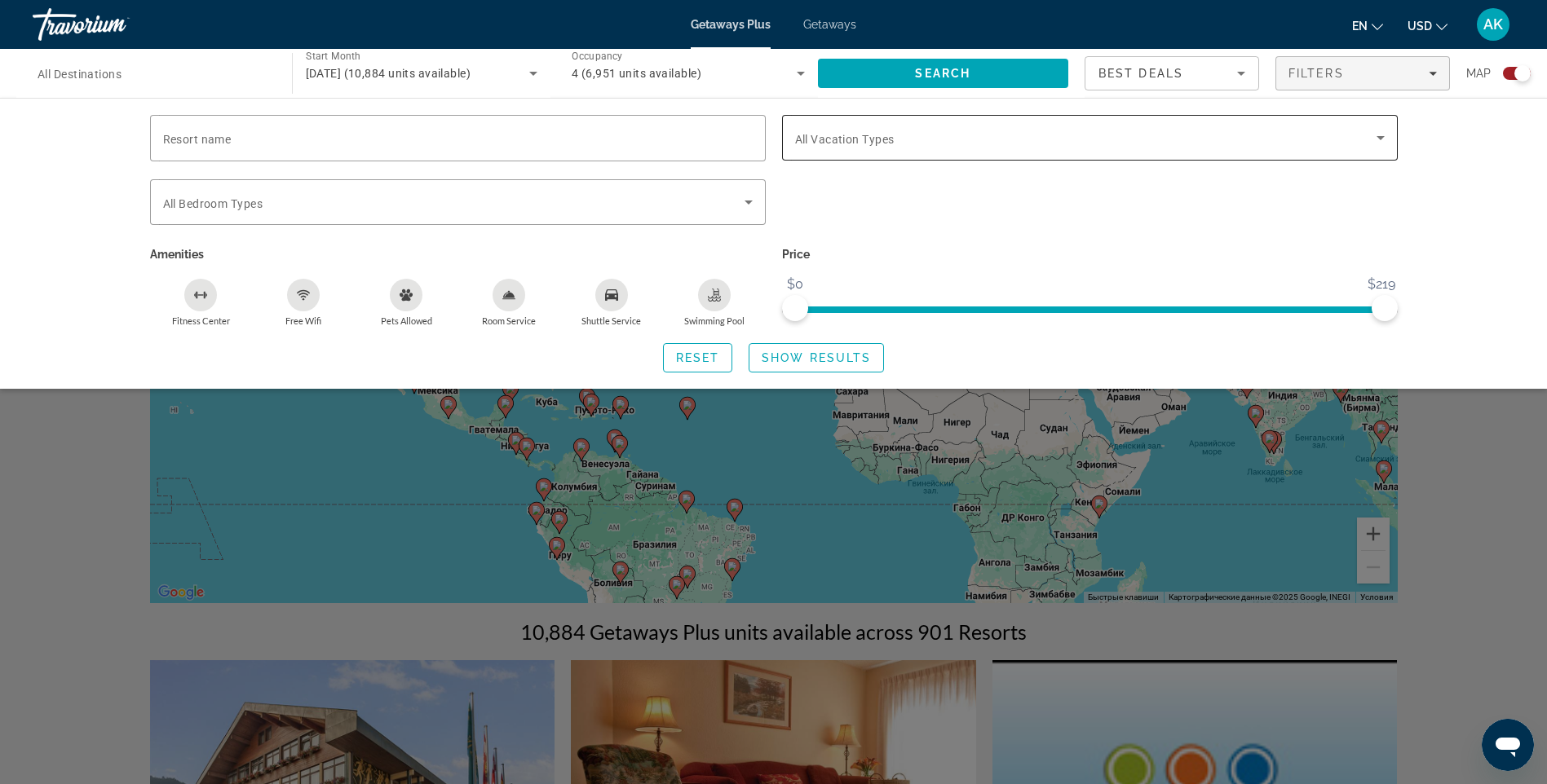
click at [1381, 136] on icon "Search widget" at bounding box center [1381, 138] width 8 height 4
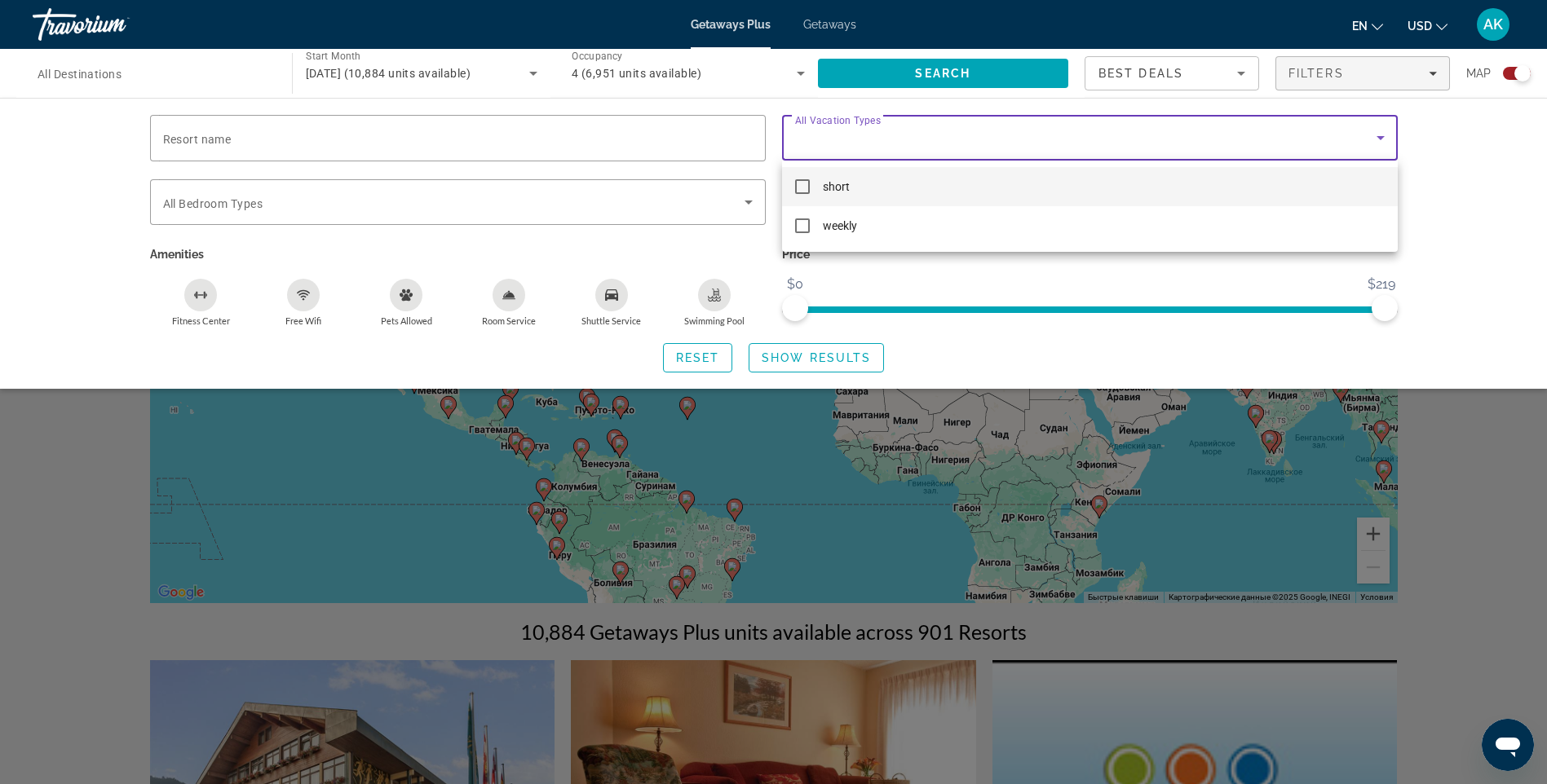
click at [1507, 467] on div at bounding box center [774, 392] width 1547 height 784
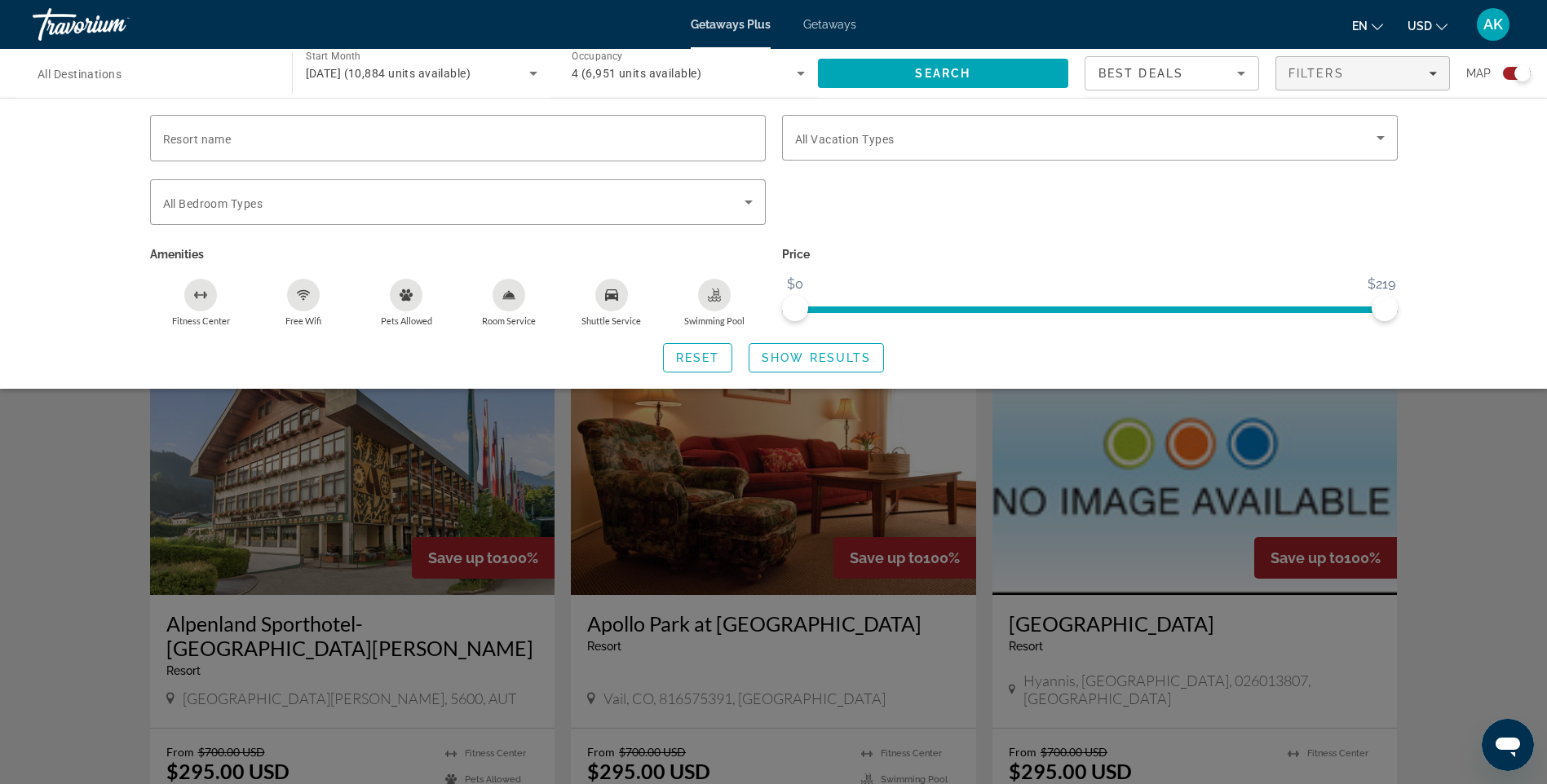
click at [1505, 470] on div "Search widget" at bounding box center [774, 514] width 1547 height 539
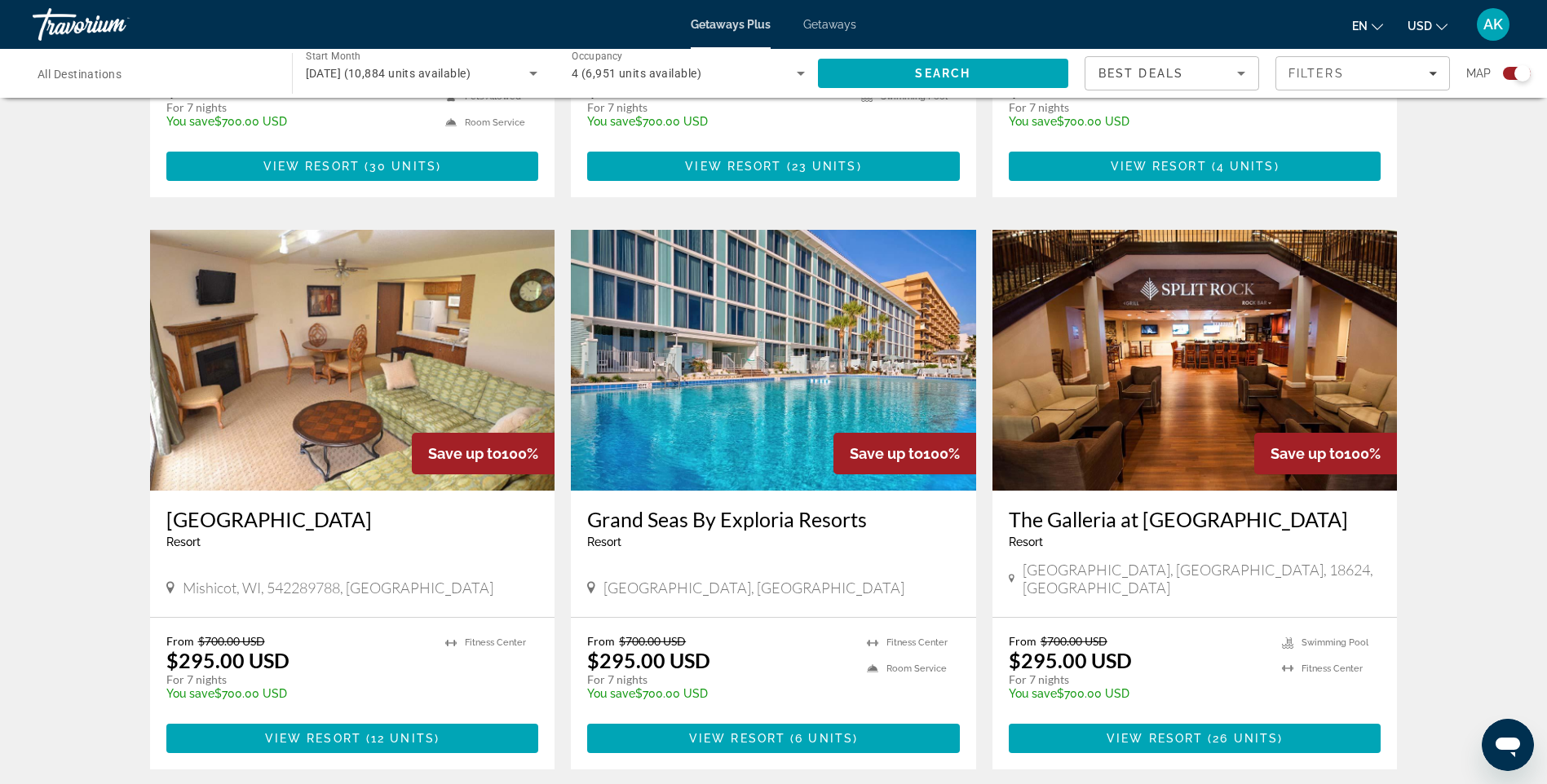
scroll to position [997, 0]
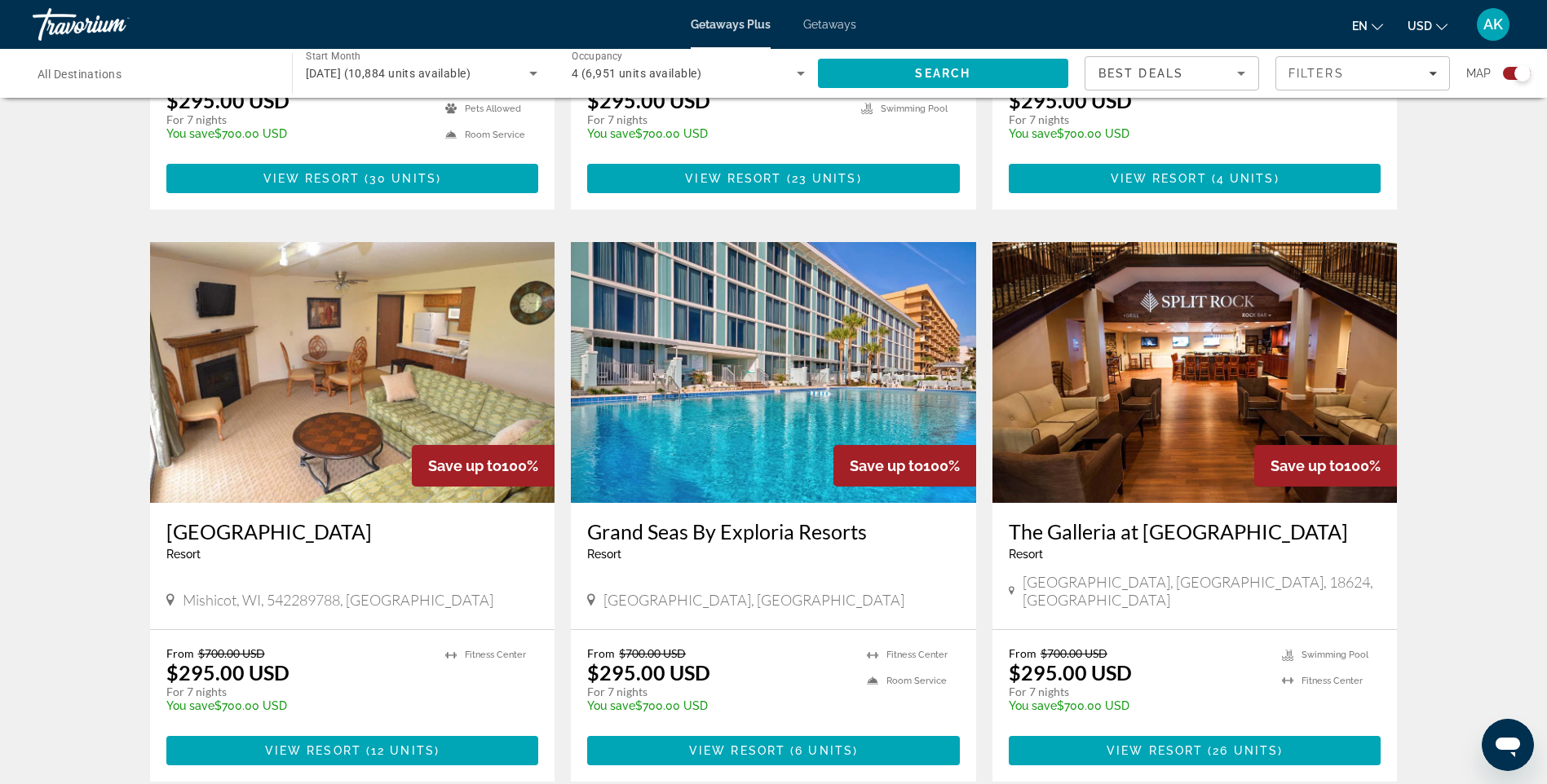
click at [75, 73] on span "All Destinations" at bounding box center [79, 73] width 84 height 13
click at [75, 73] on input "Destination All Destinations" at bounding box center [154, 74] width 233 height 20
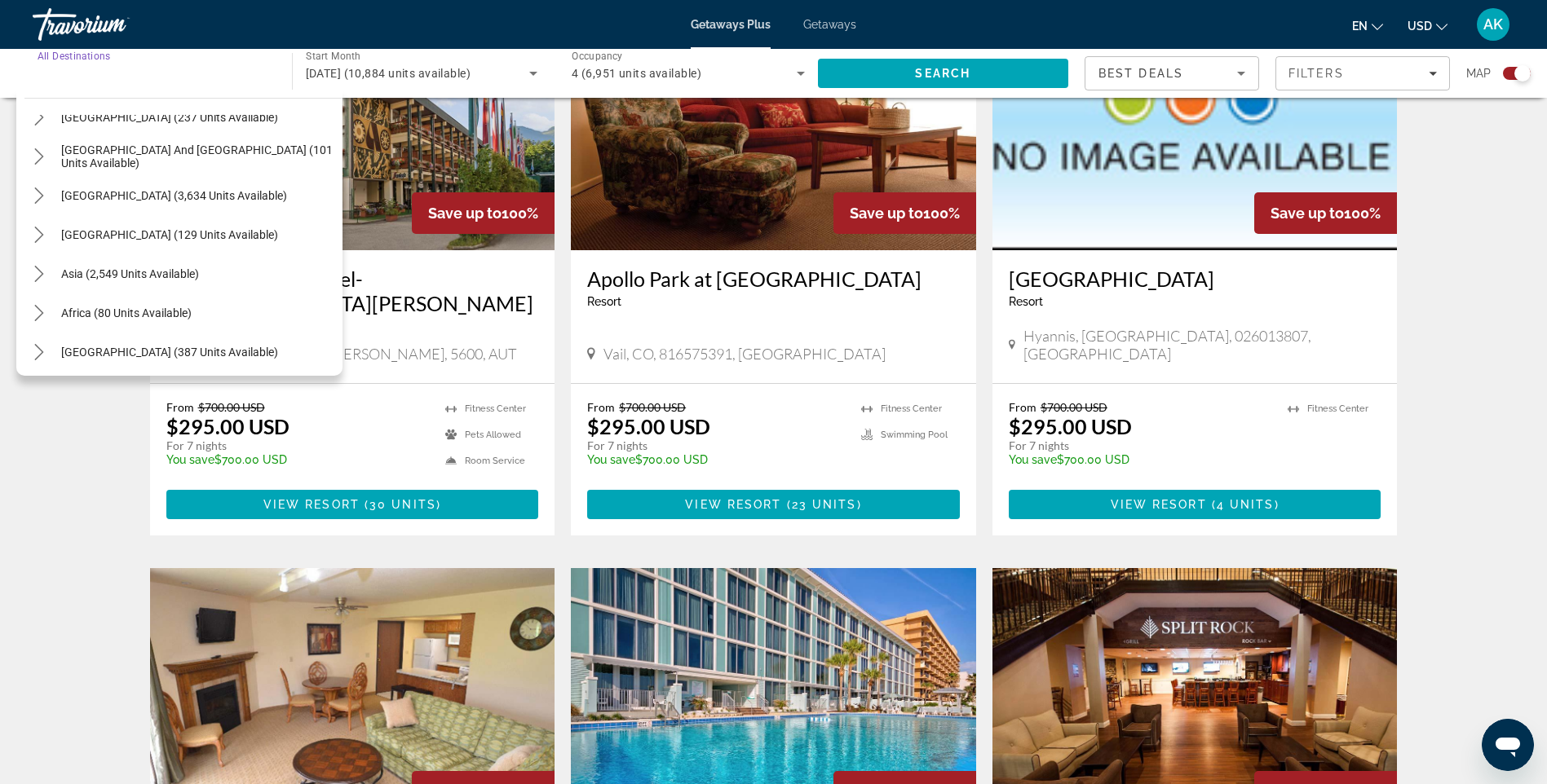
scroll to position [264, 0]
click at [180, 270] on span "Asia (2,549 units available)" at bounding box center [130, 269] width 138 height 13
type input "**********"
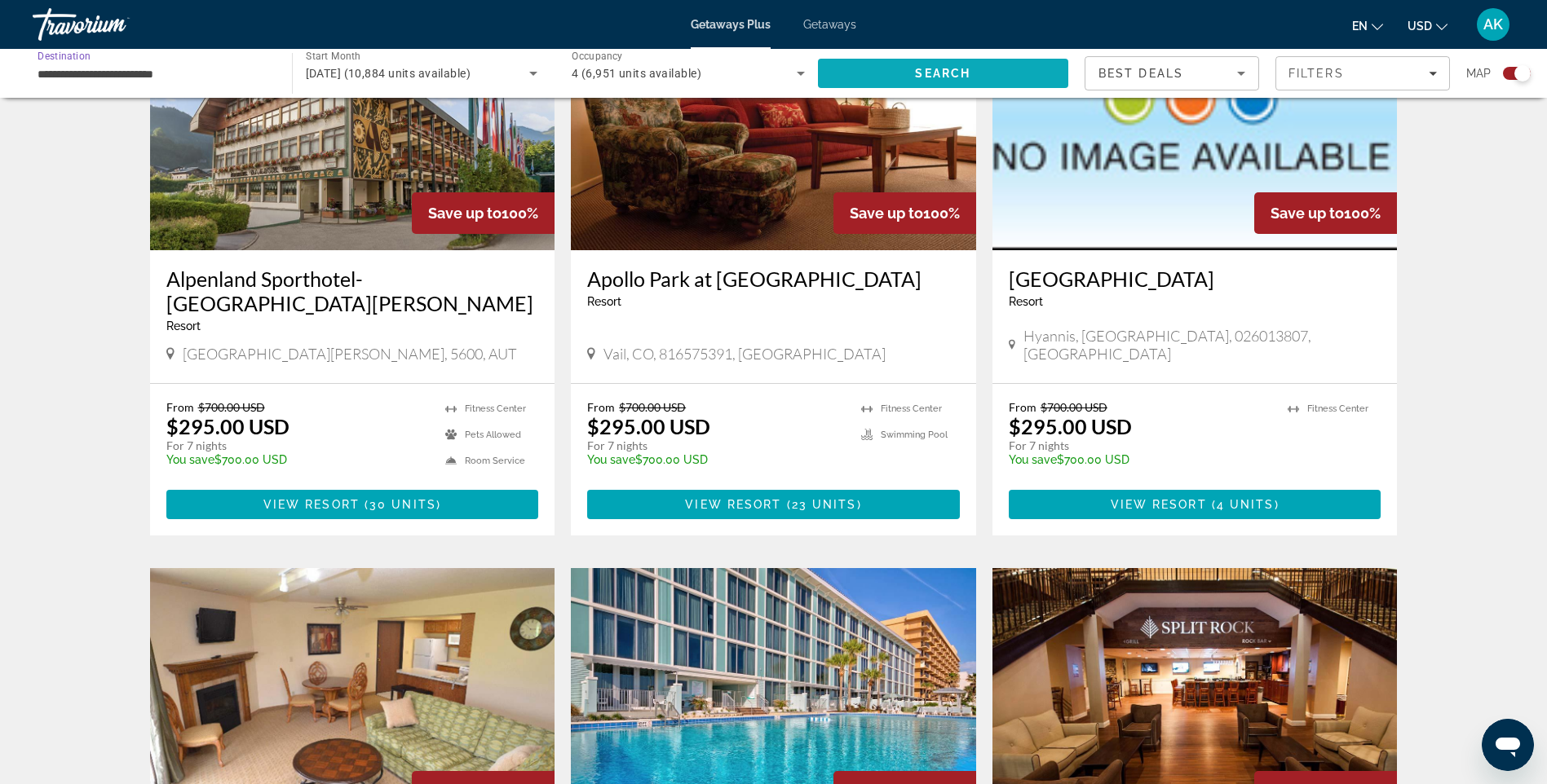
click at [870, 86] on span "Search" at bounding box center [944, 73] width 252 height 40
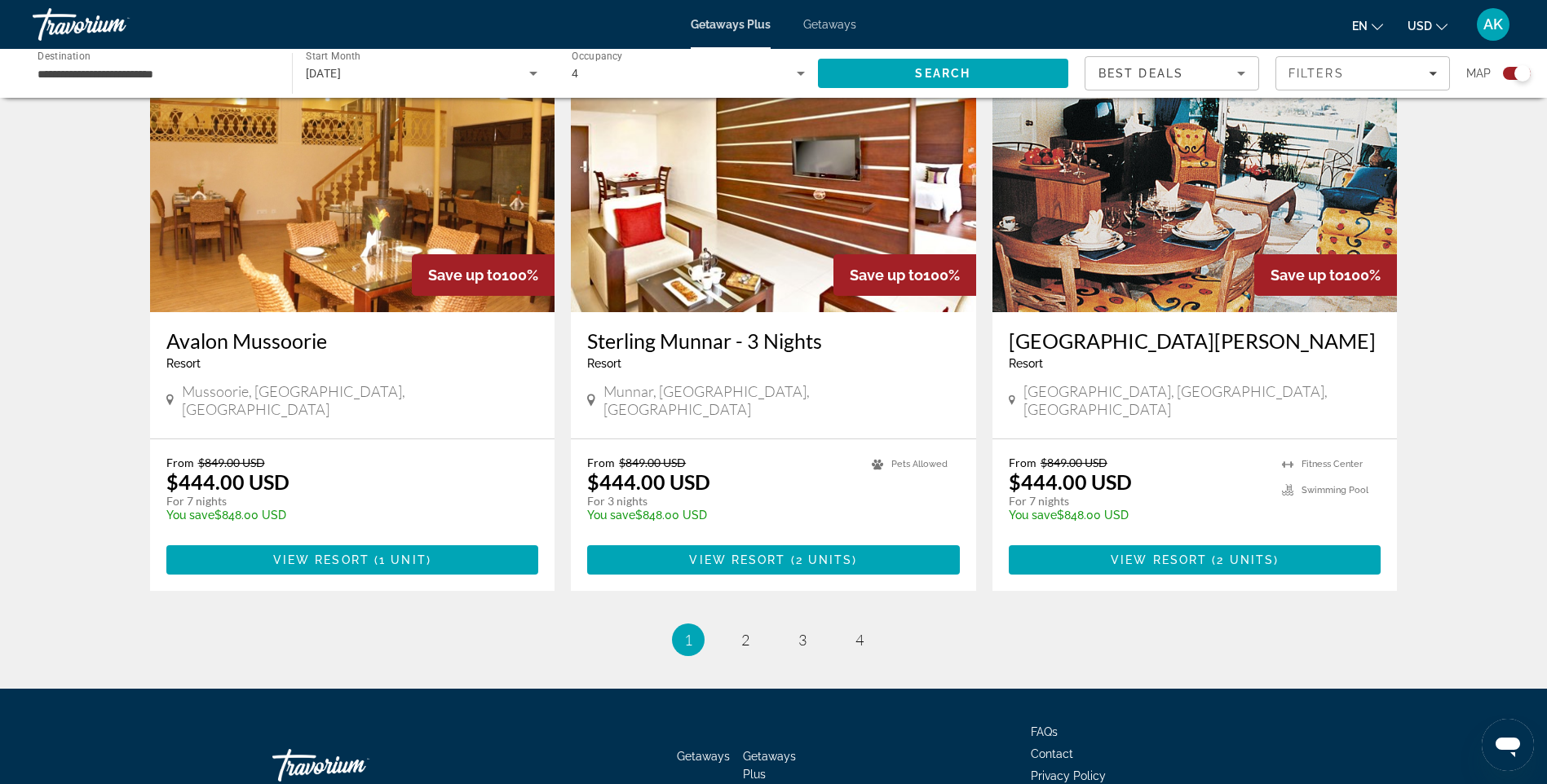
scroll to position [2406, 0]
